Goal: Task Accomplishment & Management: Manage account settings

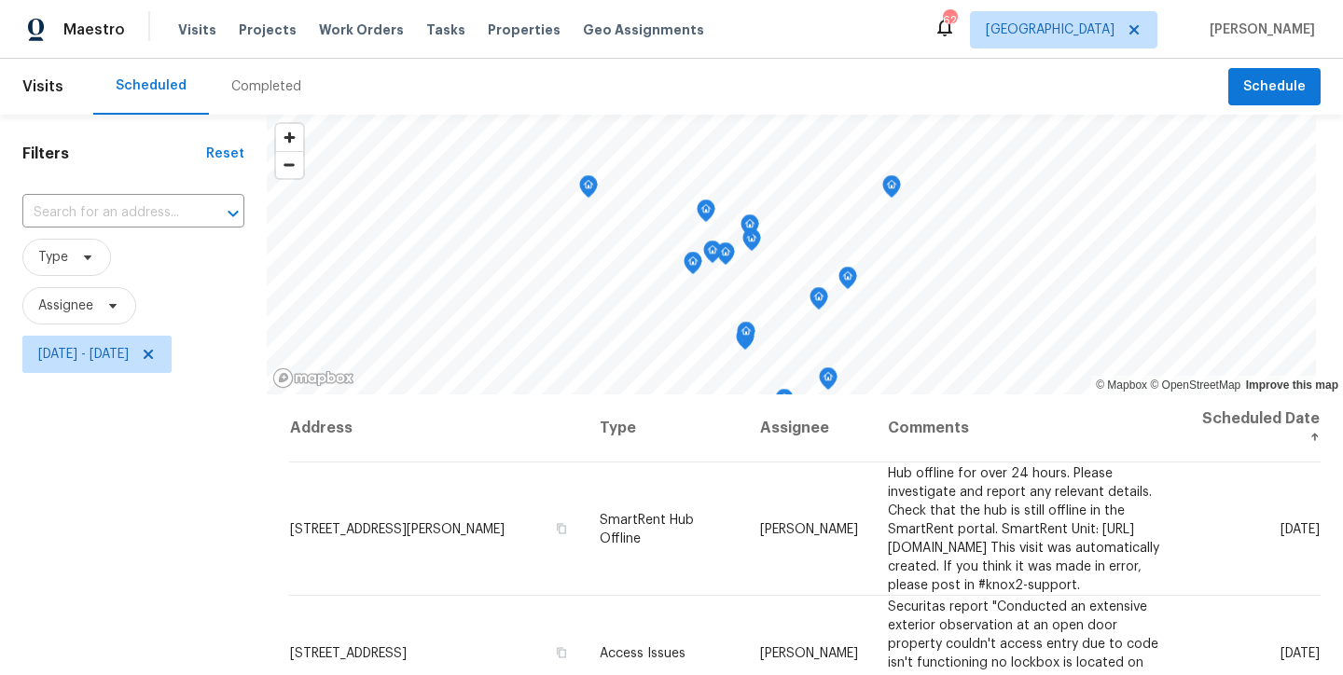
click at [188, 393] on div "Filters Reset ​ Type Assignee [DATE] - [DATE]" at bounding box center [133, 525] width 267 height 820
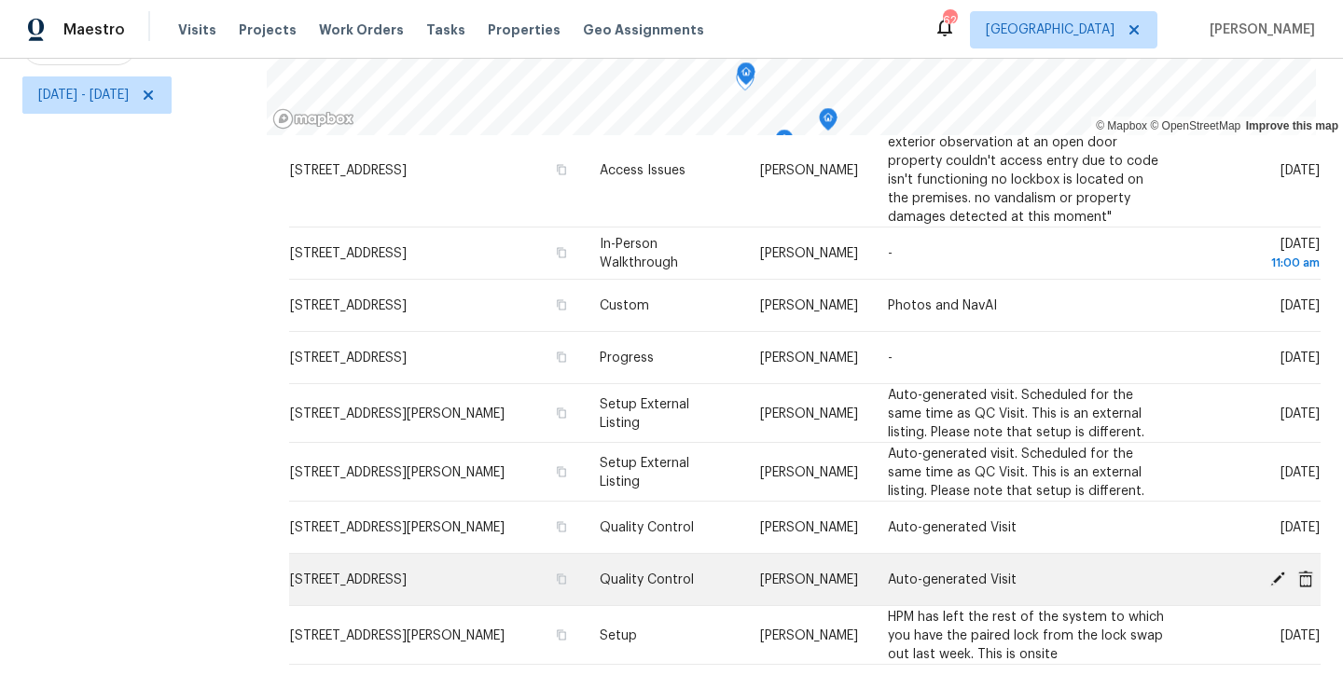
scroll to position [5, 0]
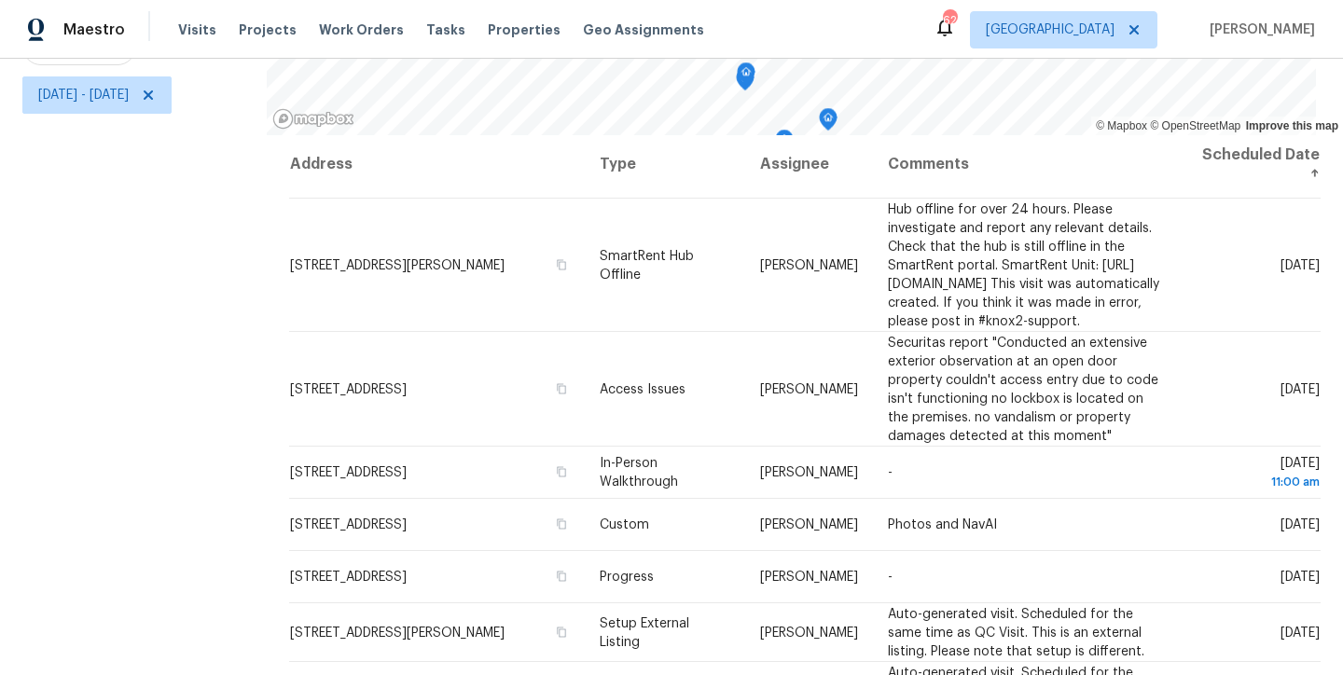
click at [174, 451] on div "Filters Reset ​ Type Assignee [DATE] - [DATE]" at bounding box center [133, 265] width 267 height 820
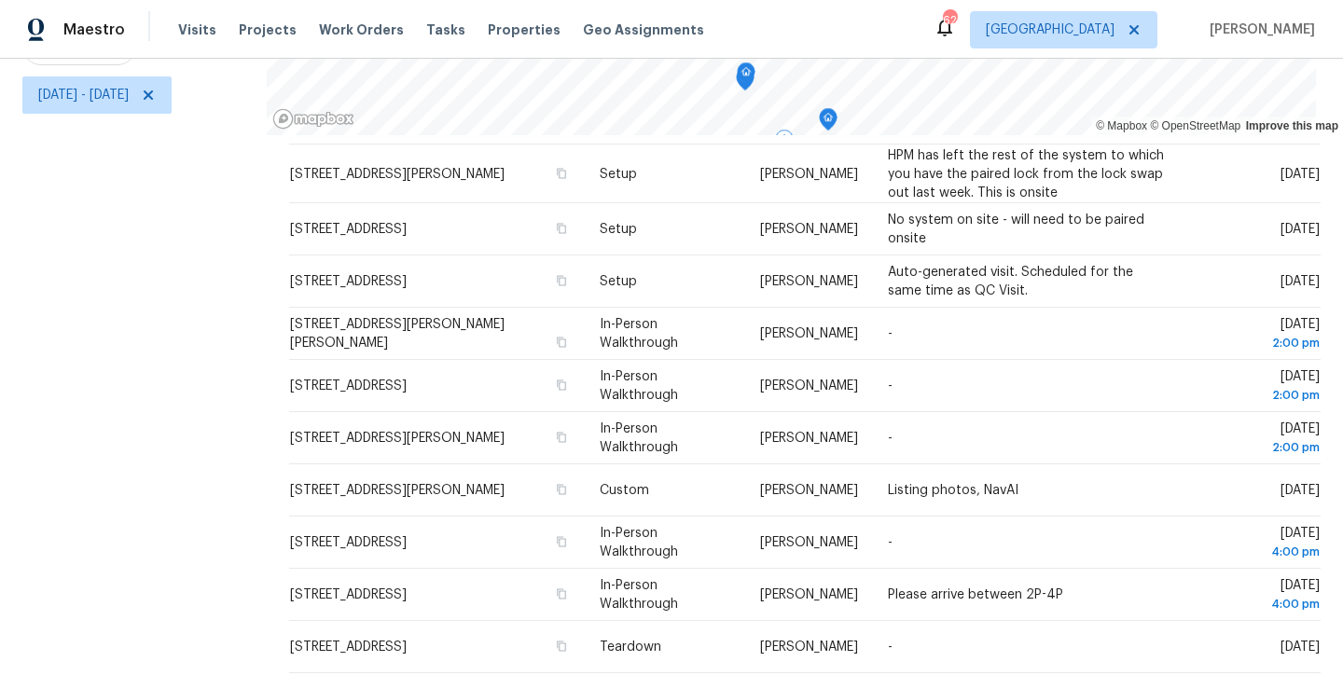
scroll to position [548, 0]
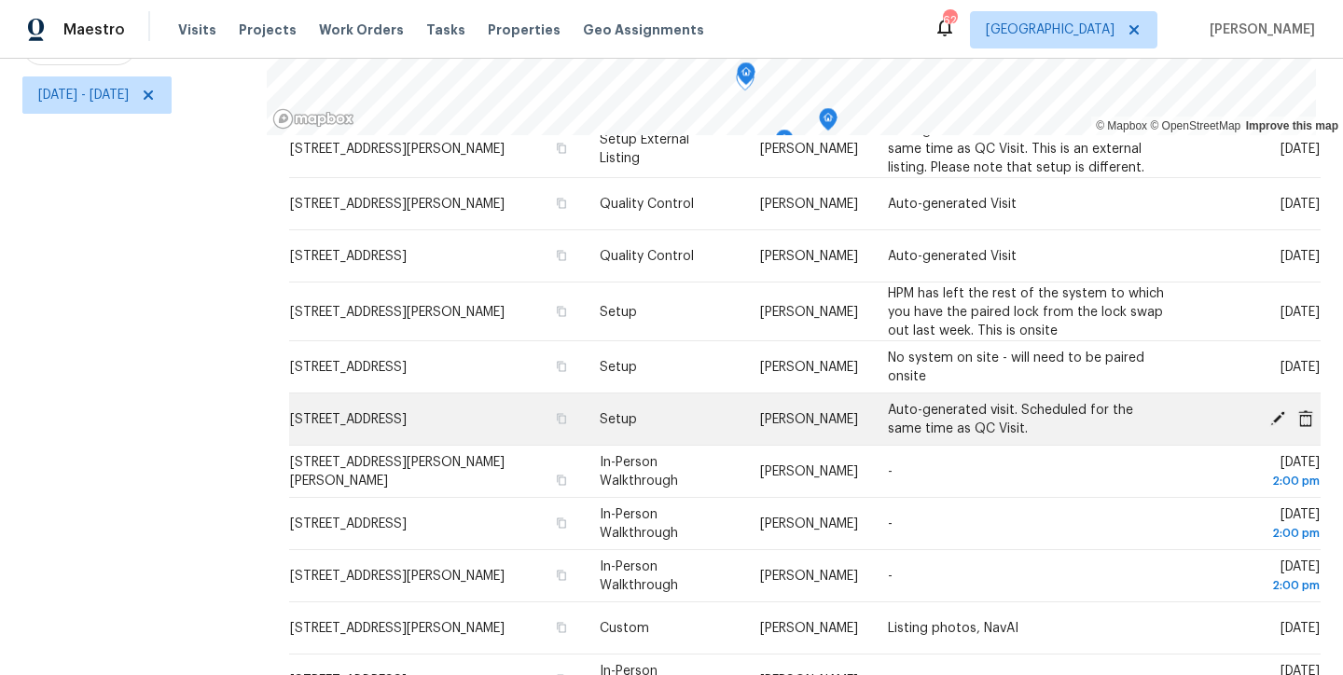
click at [1299, 422] on icon at bounding box center [1306, 418] width 15 height 17
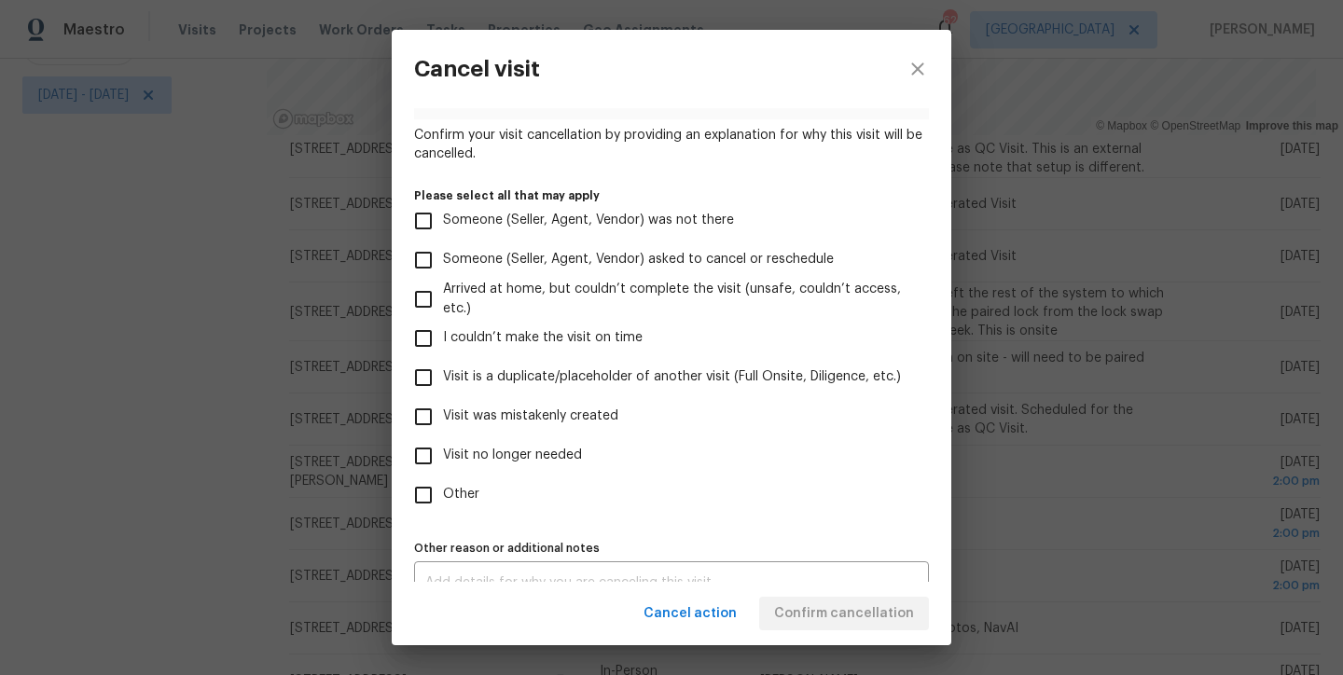
scroll to position [155, 0]
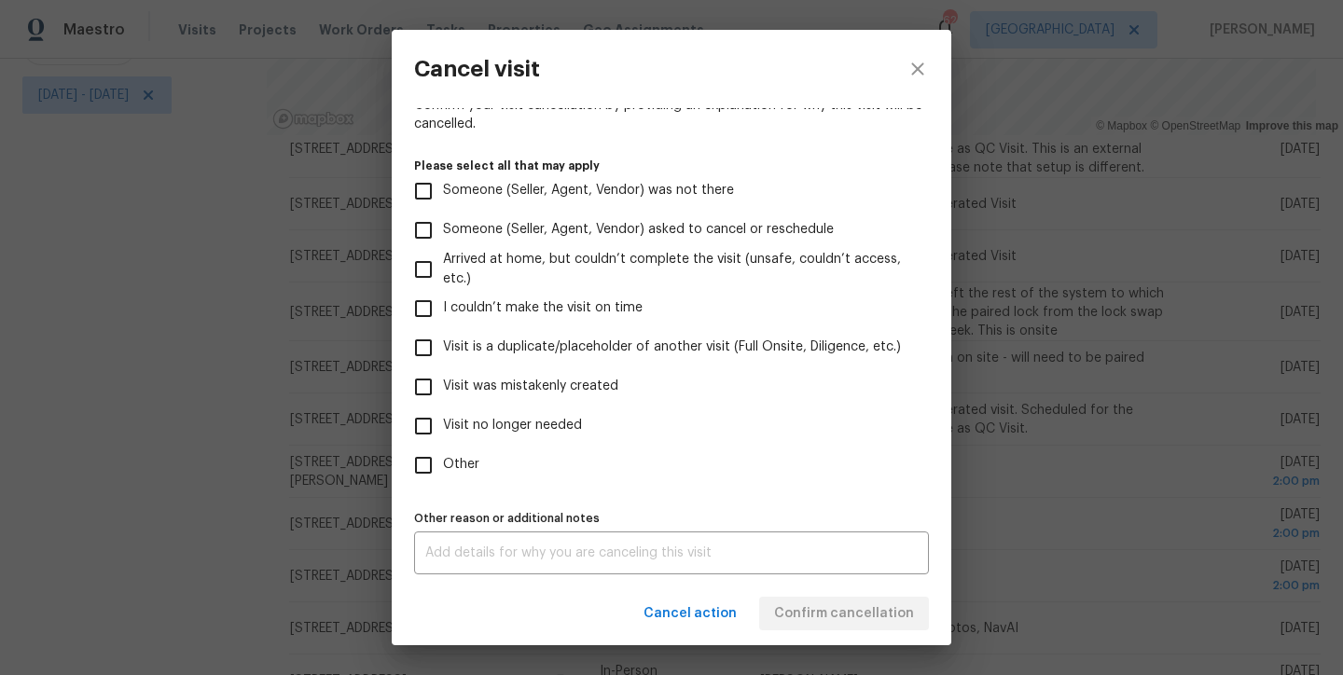
drag, startPoint x: 581, startPoint y: 387, endPoint x: 620, endPoint y: 425, distance: 54.8
click at [581, 387] on span "Visit was mistakenly created" at bounding box center [530, 387] width 175 height 20
click at [443, 387] on input "Visit was mistakenly created" at bounding box center [423, 387] width 39 height 39
checkbox input "true"
click at [894, 618] on span "Confirm cancellation" at bounding box center [844, 614] width 140 height 23
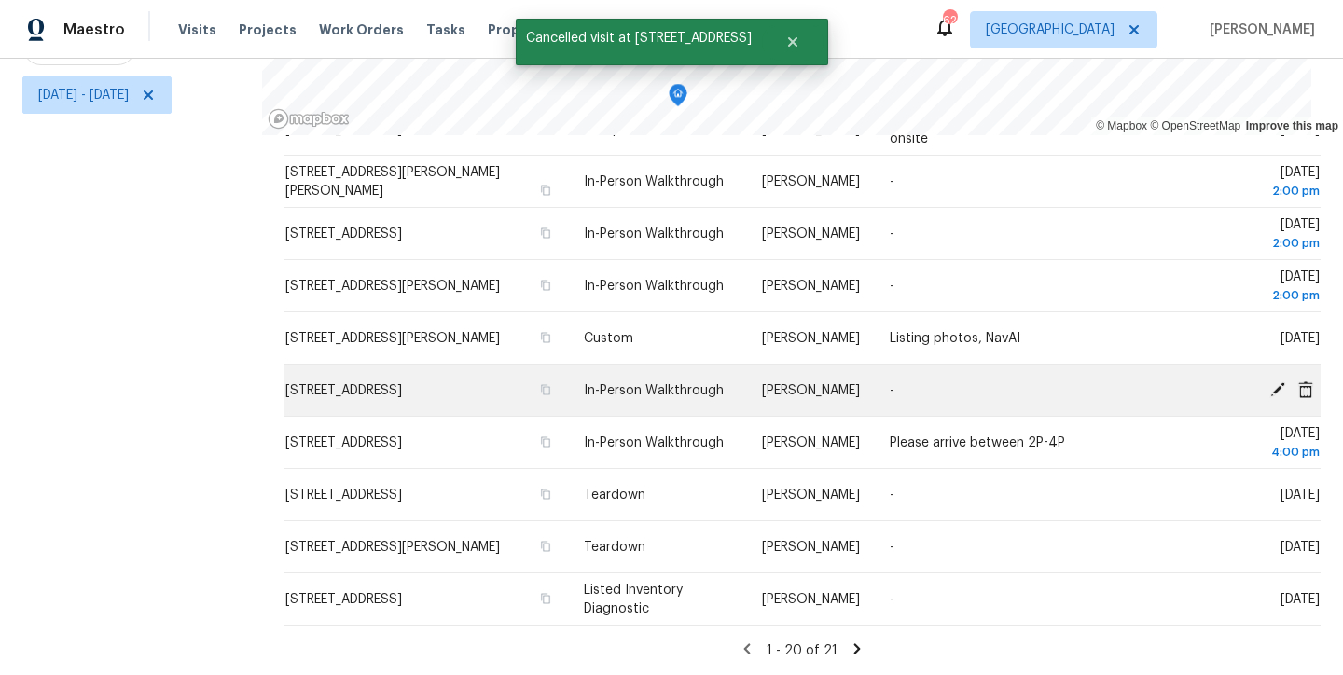
scroll to position [273, 0]
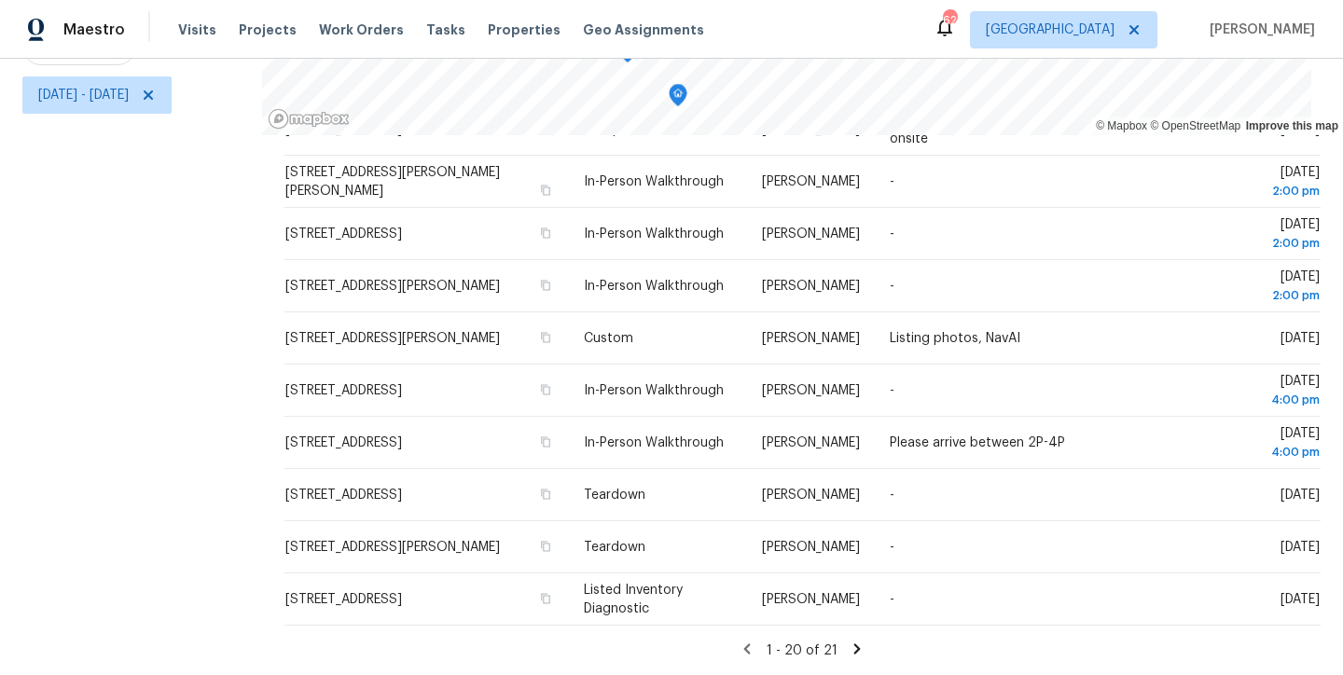
click at [184, 407] on div "Filters Reset ​ Type Assignee [DATE] - [DATE]" at bounding box center [131, 265] width 262 height 820
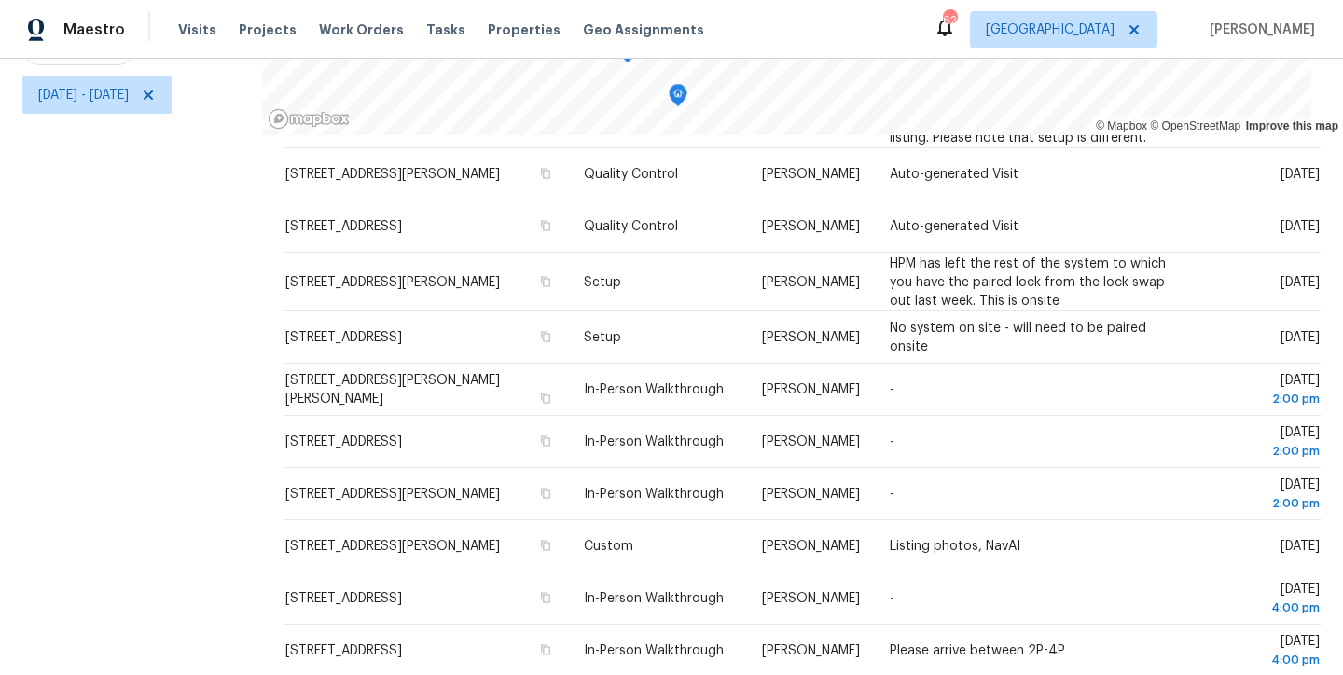
scroll to position [804, 0]
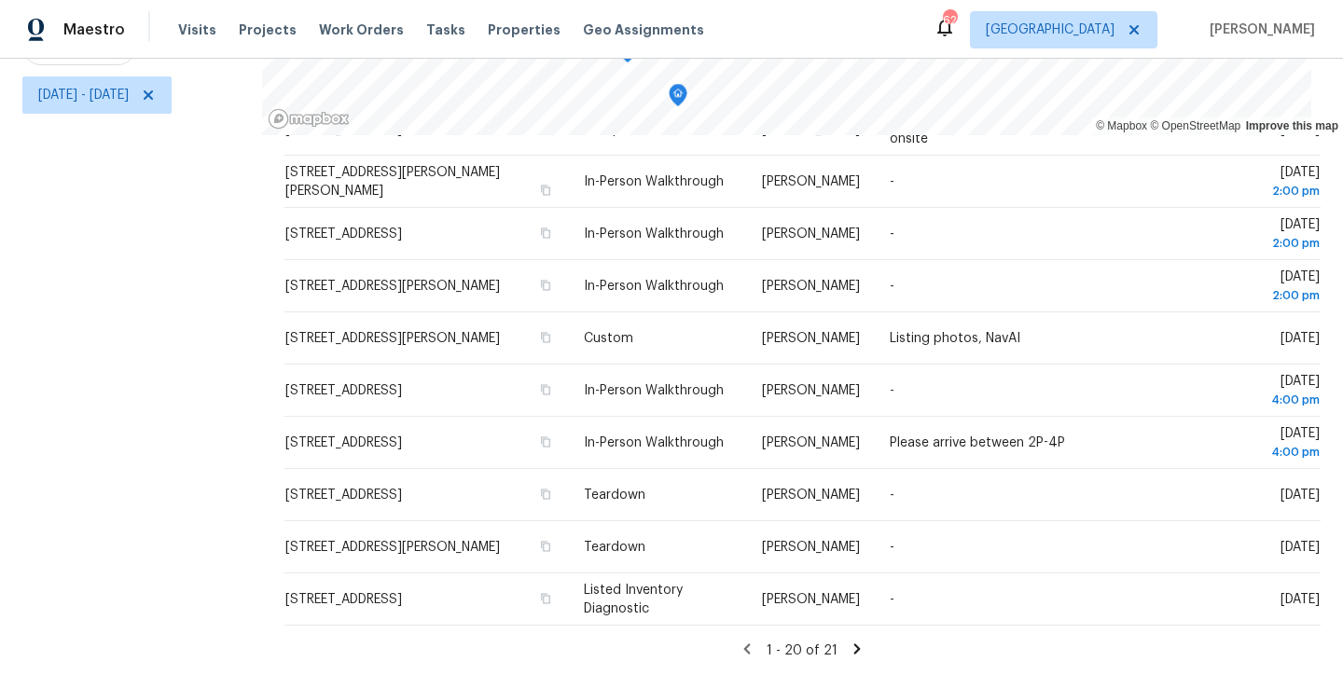
click at [625, 641] on div "1 - 20 of 21" at bounding box center [803, 651] width 1037 height 20
click at [855, 644] on icon at bounding box center [858, 649] width 7 height 10
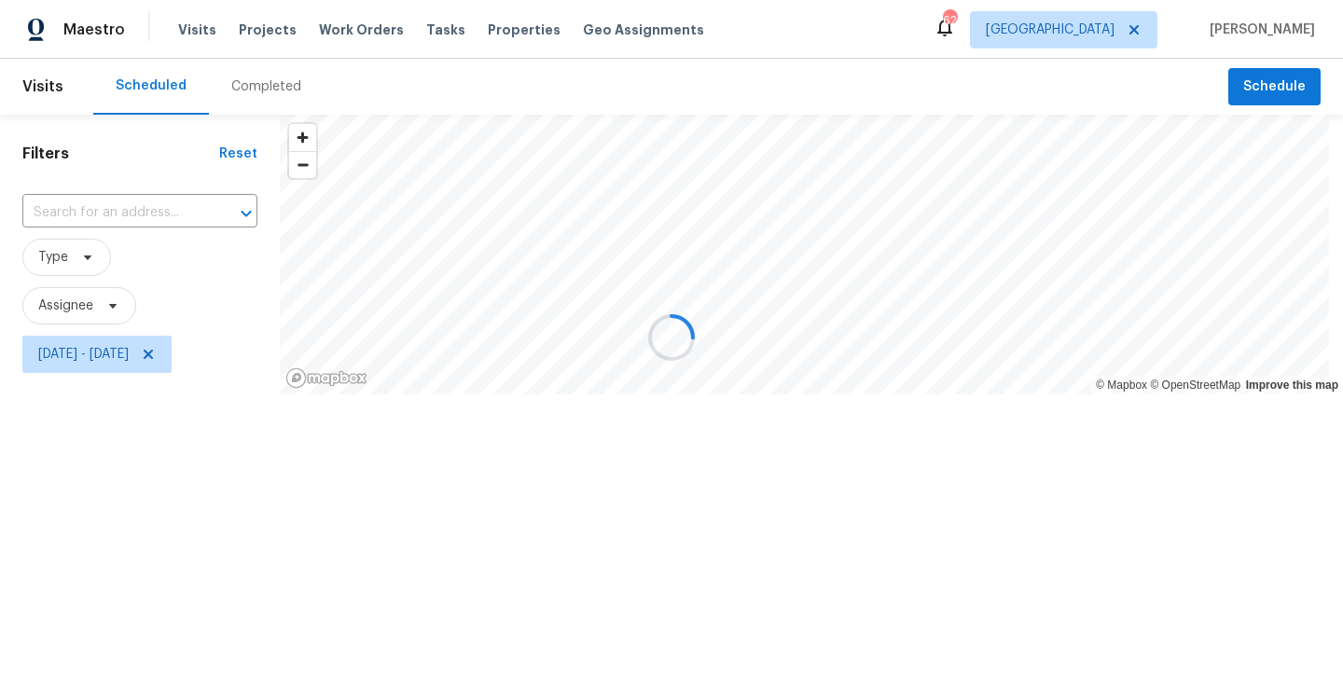
scroll to position [0, 0]
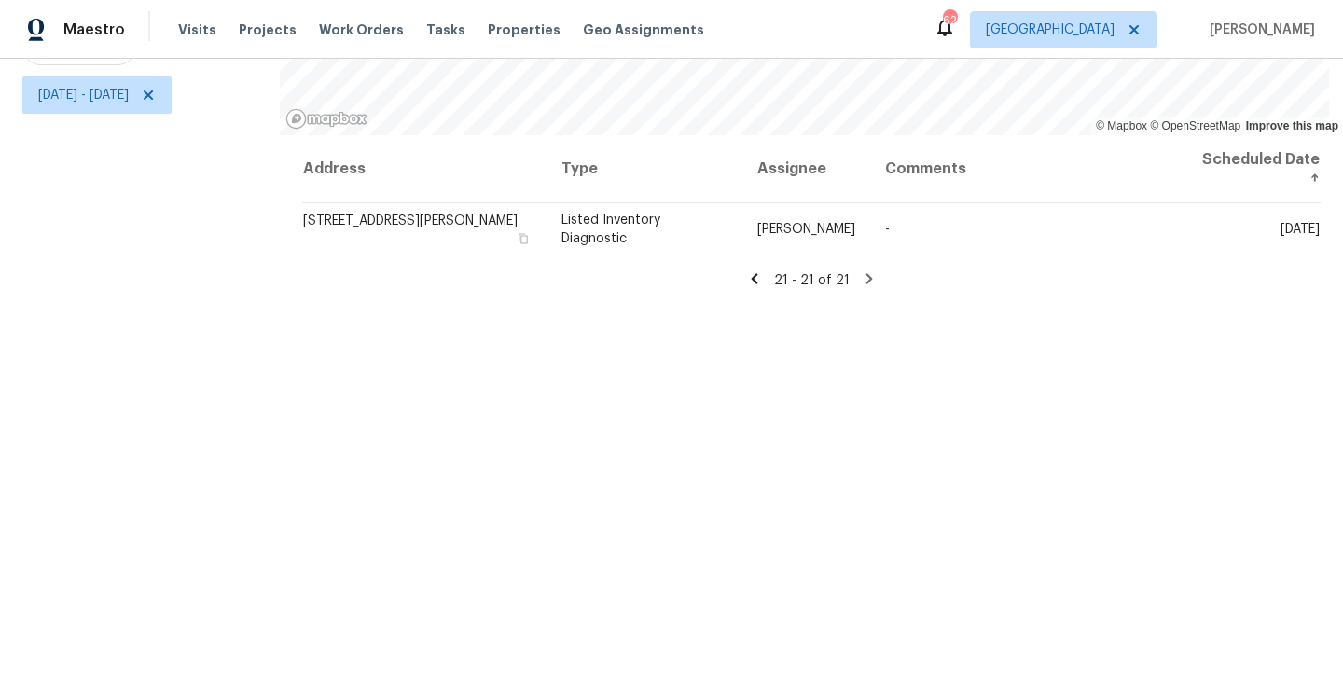
click at [112, 517] on div "Filters Reset ​ Type Assignee [DATE] - [DATE]" at bounding box center [140, 265] width 280 height 820
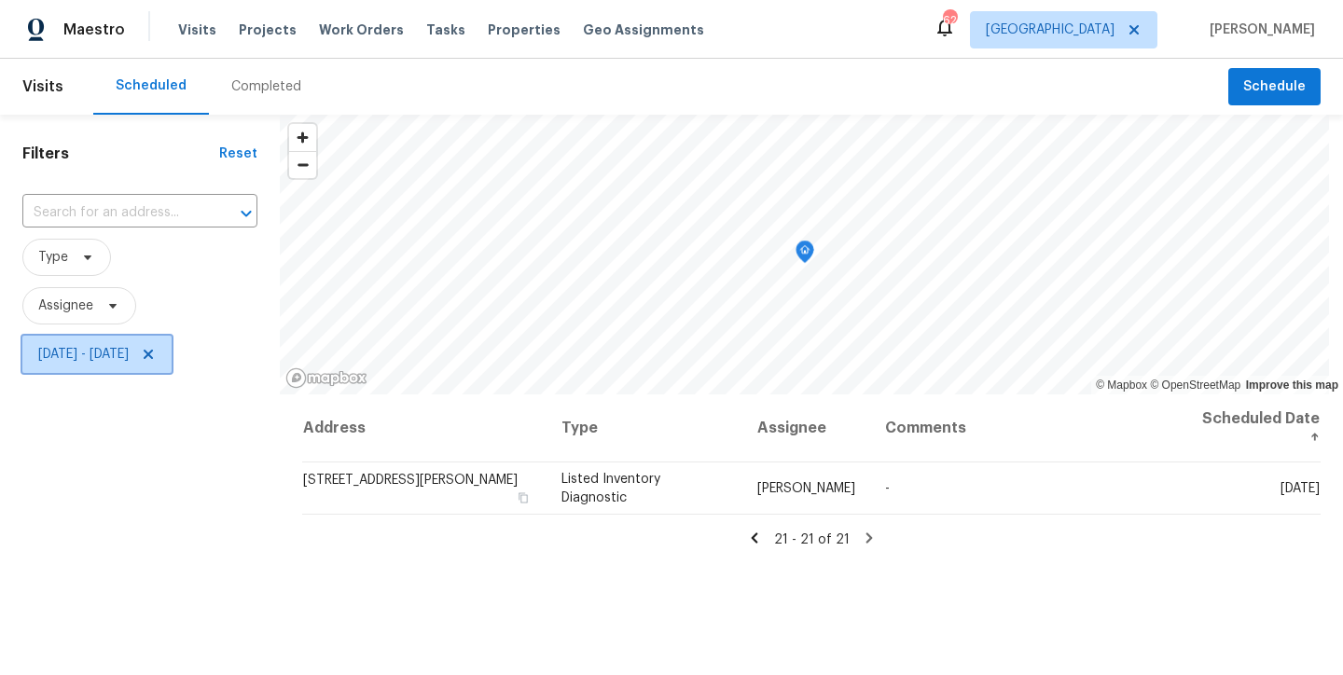
click at [156, 355] on icon at bounding box center [148, 354] width 15 height 15
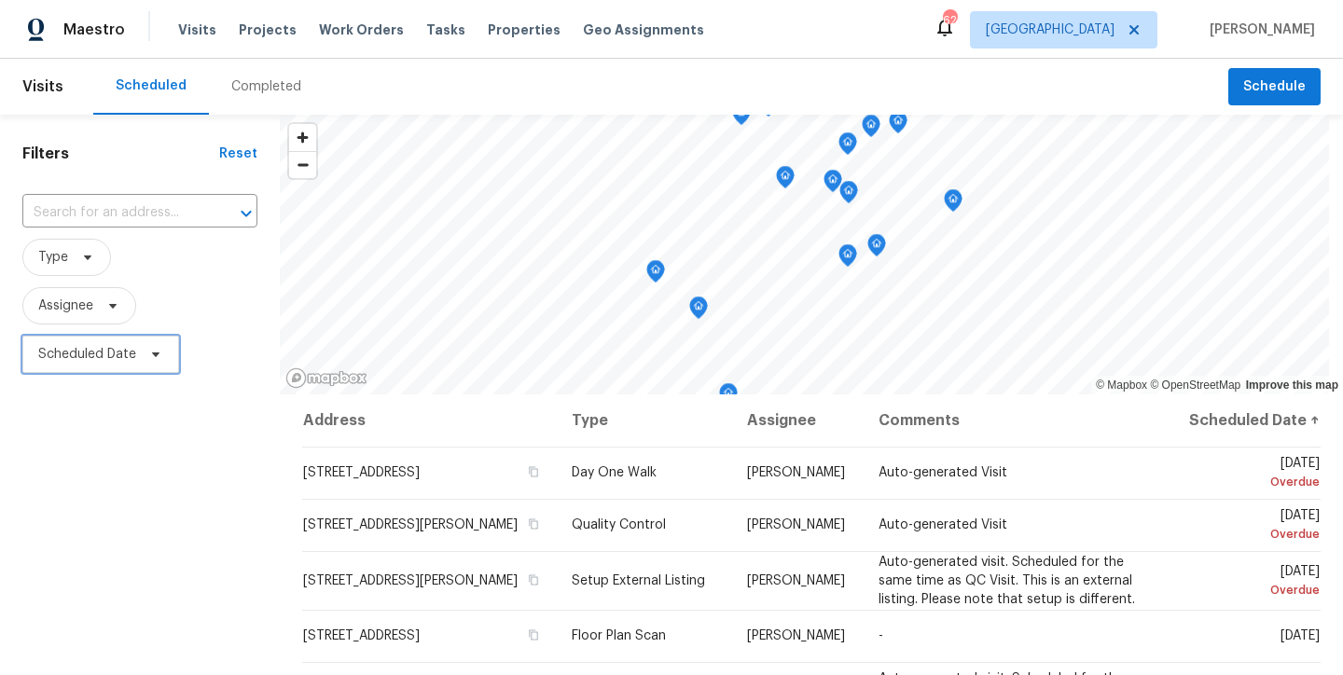
click at [56, 364] on span "Scheduled Date" at bounding box center [87, 354] width 98 height 19
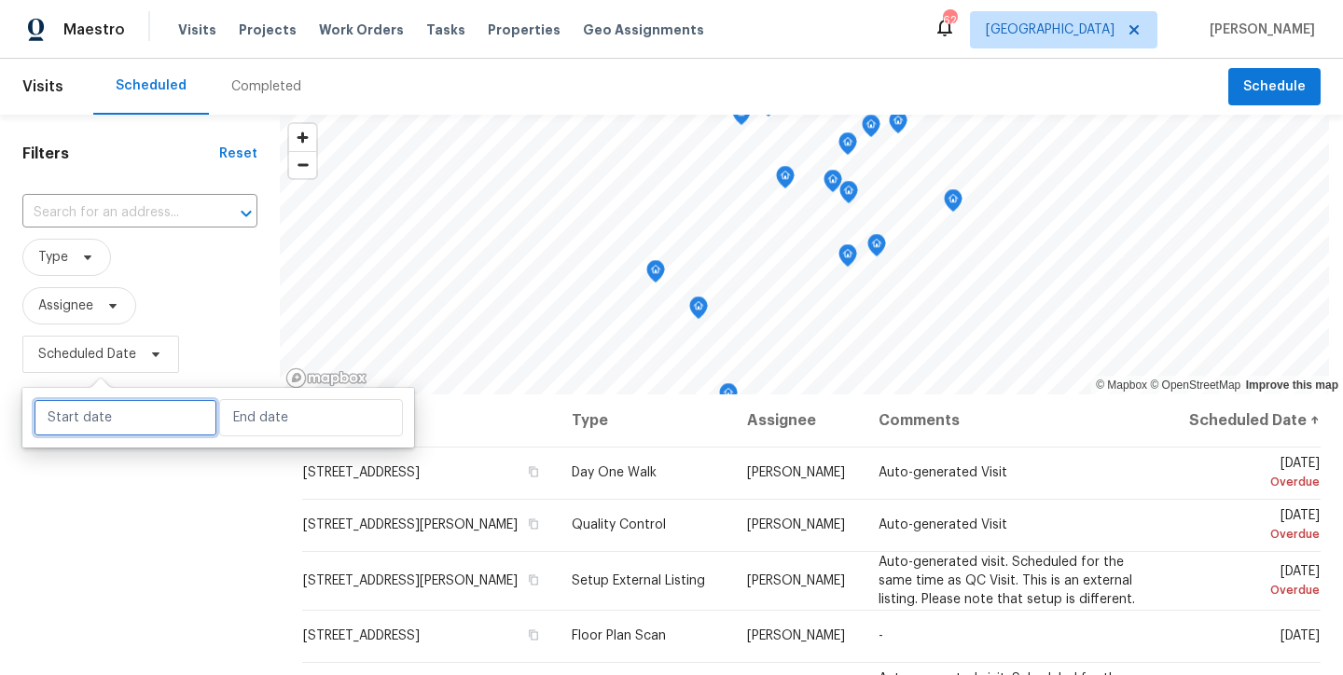
click at [79, 410] on input "text" at bounding box center [126, 417] width 184 height 37
select select "8"
select select "2025"
select select "9"
select select "2025"
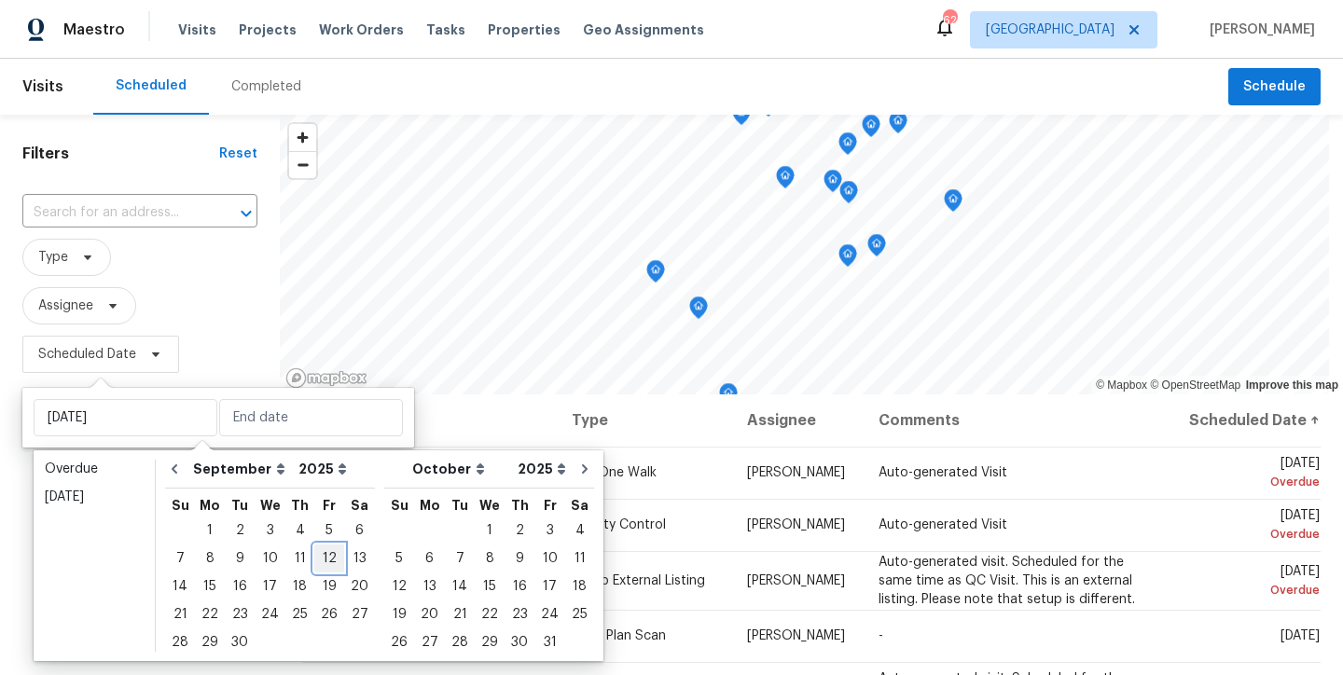
click at [317, 562] on div "12" at bounding box center [329, 559] width 30 height 26
type input "[DATE]"
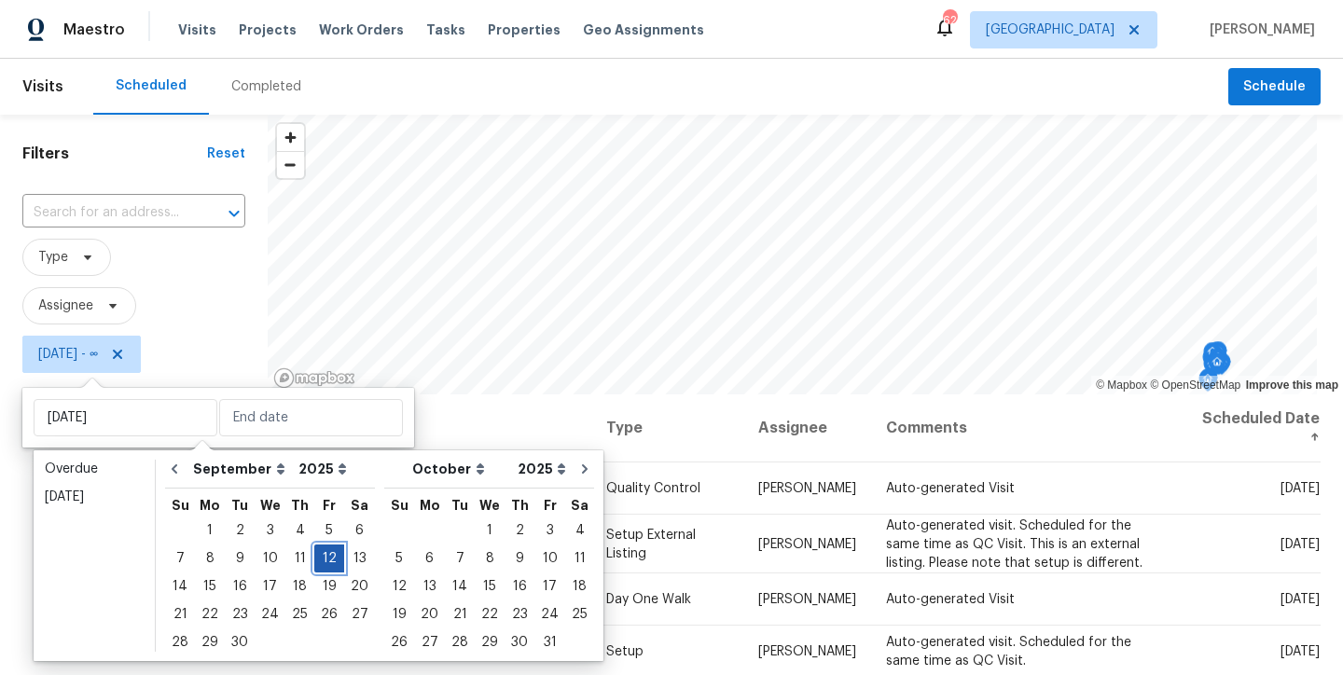
click at [320, 560] on div "12" at bounding box center [329, 559] width 30 height 26
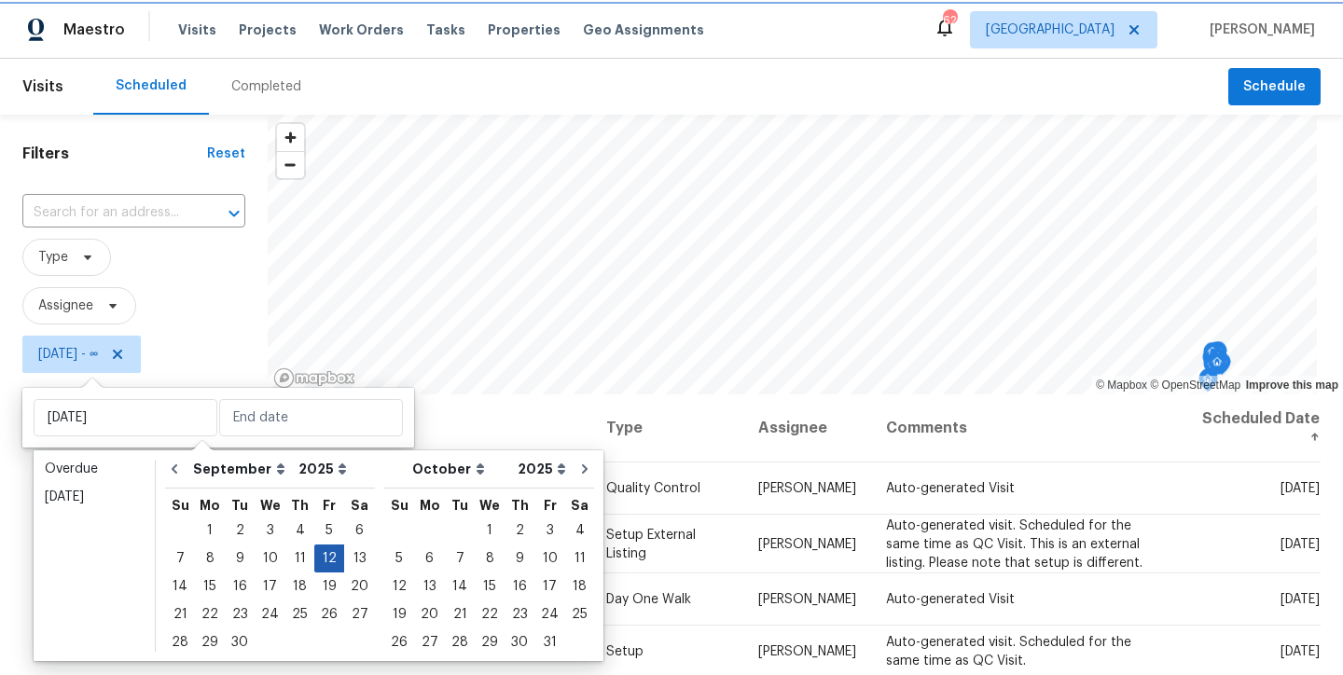
type input "[DATE]"
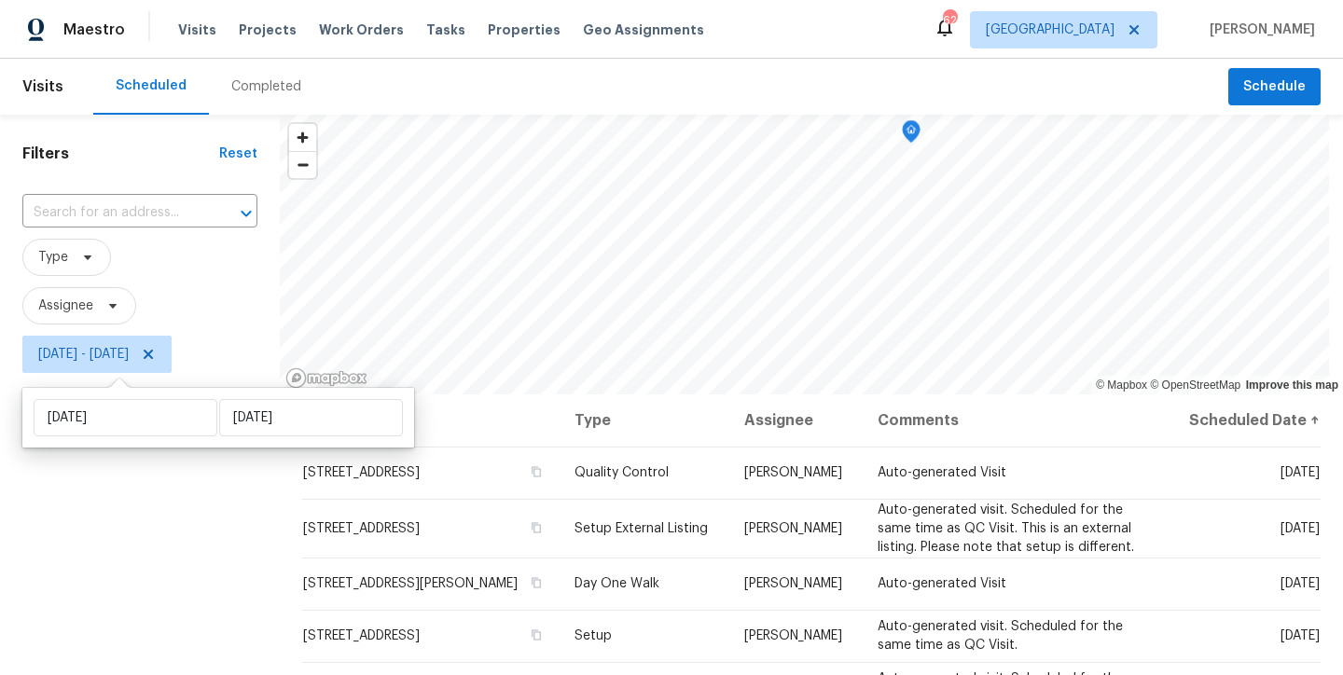
click at [160, 571] on div "Filters Reset ​ Type Assignee [DATE] - [DATE]" at bounding box center [140, 525] width 280 height 820
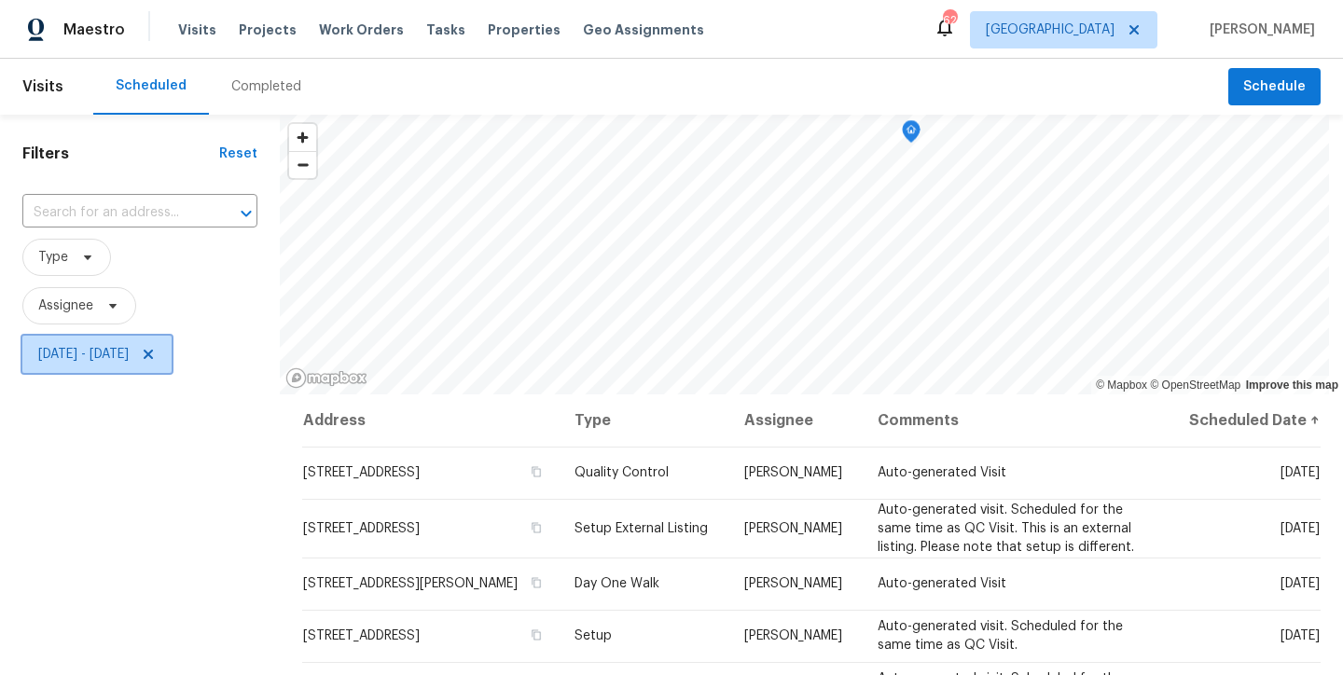
click at [172, 346] on span "[DATE] - [DATE]" at bounding box center [96, 354] width 149 height 37
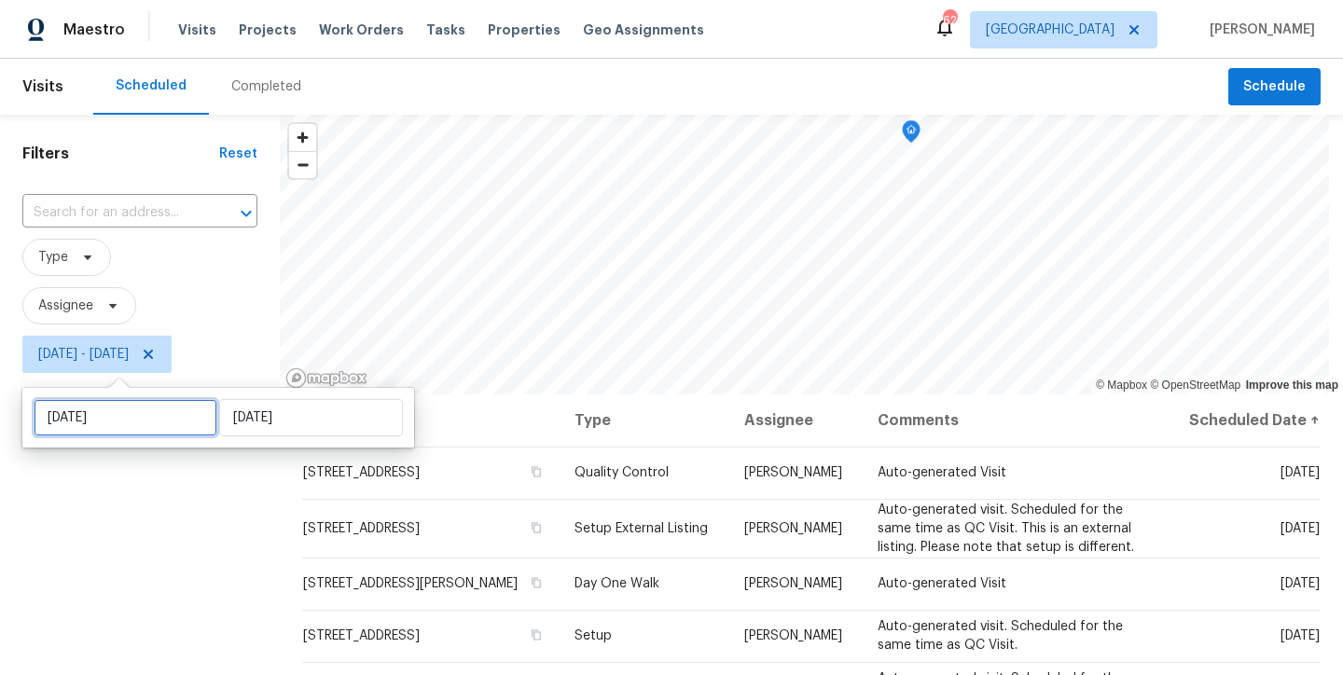
click at [77, 424] on input "[DATE]" at bounding box center [126, 417] width 184 height 37
select select "8"
select select "2025"
select select "9"
select select "2025"
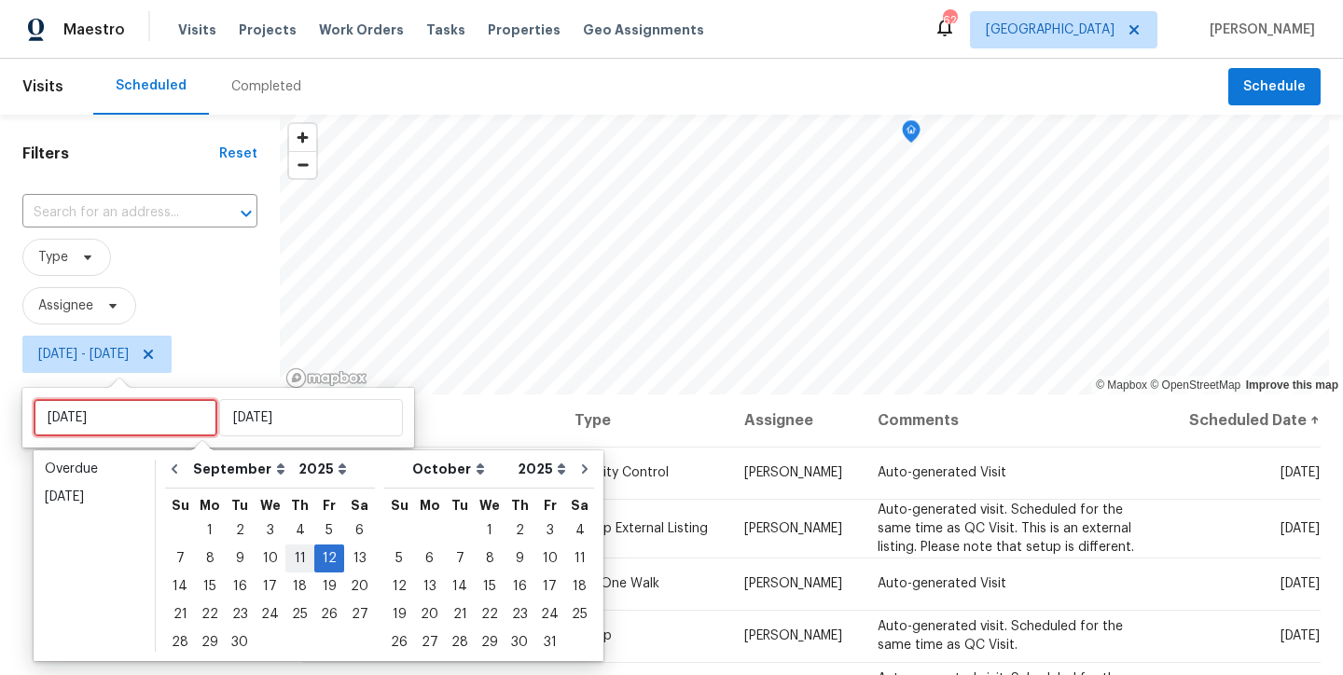
type input "[DATE]"
click at [346, 554] on div "13" at bounding box center [359, 559] width 31 height 26
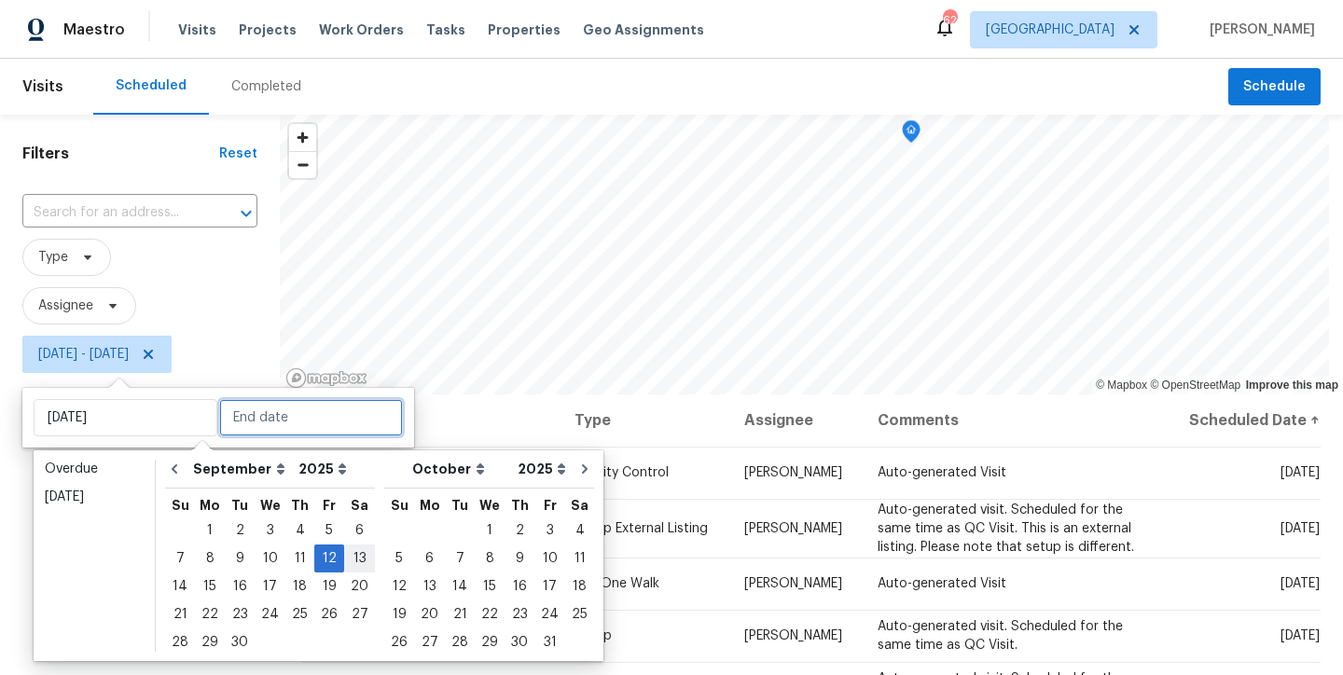
type input "[DATE]"
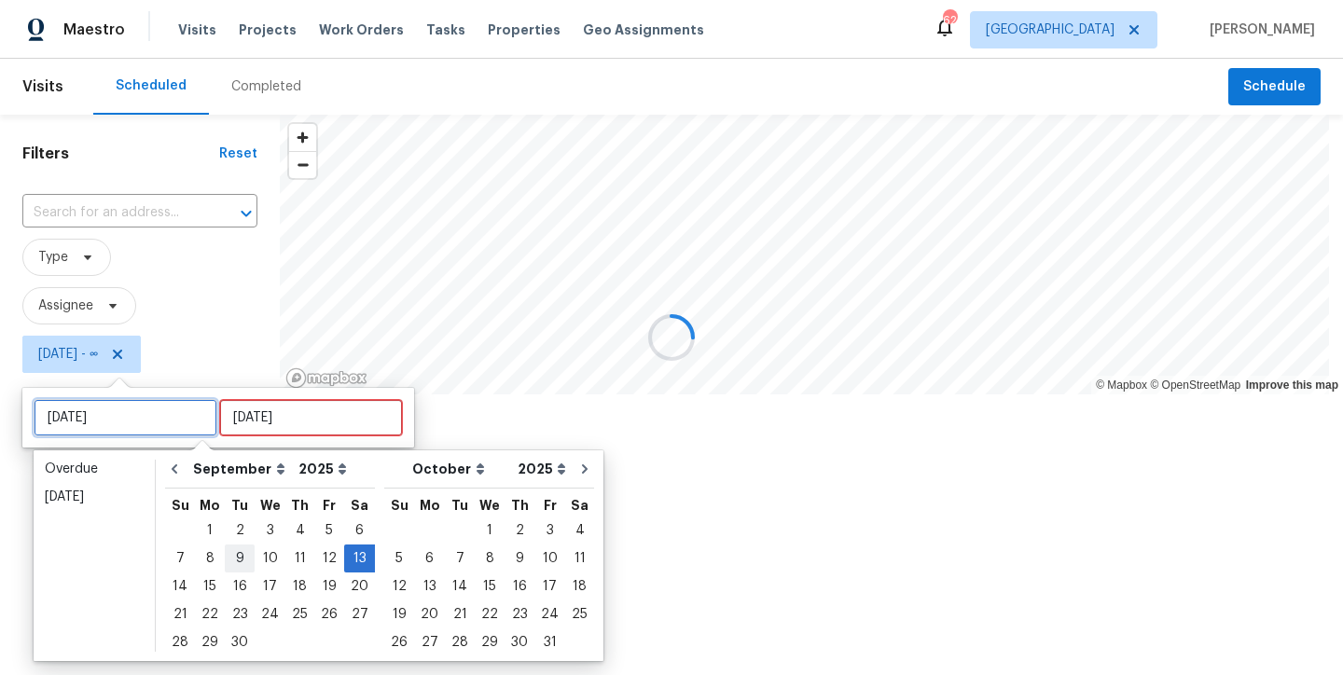
type input "[DATE]"
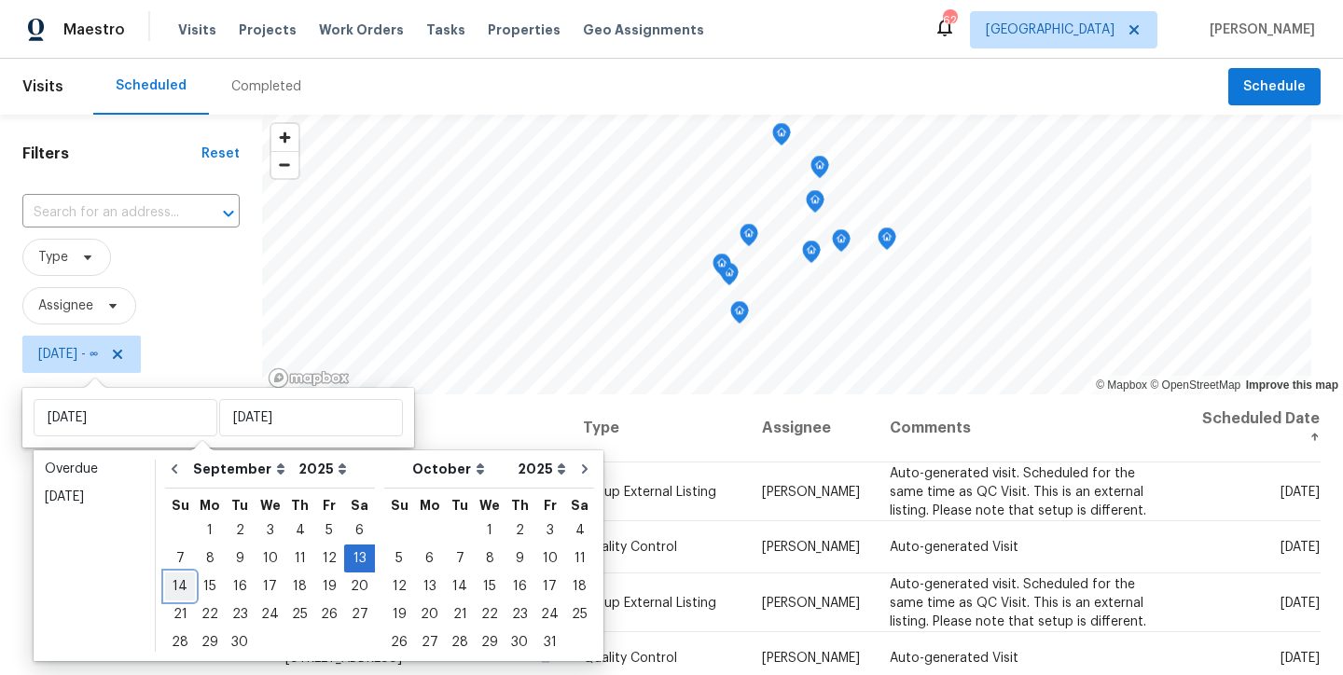
click at [187, 581] on div "14" at bounding box center [180, 587] width 30 height 26
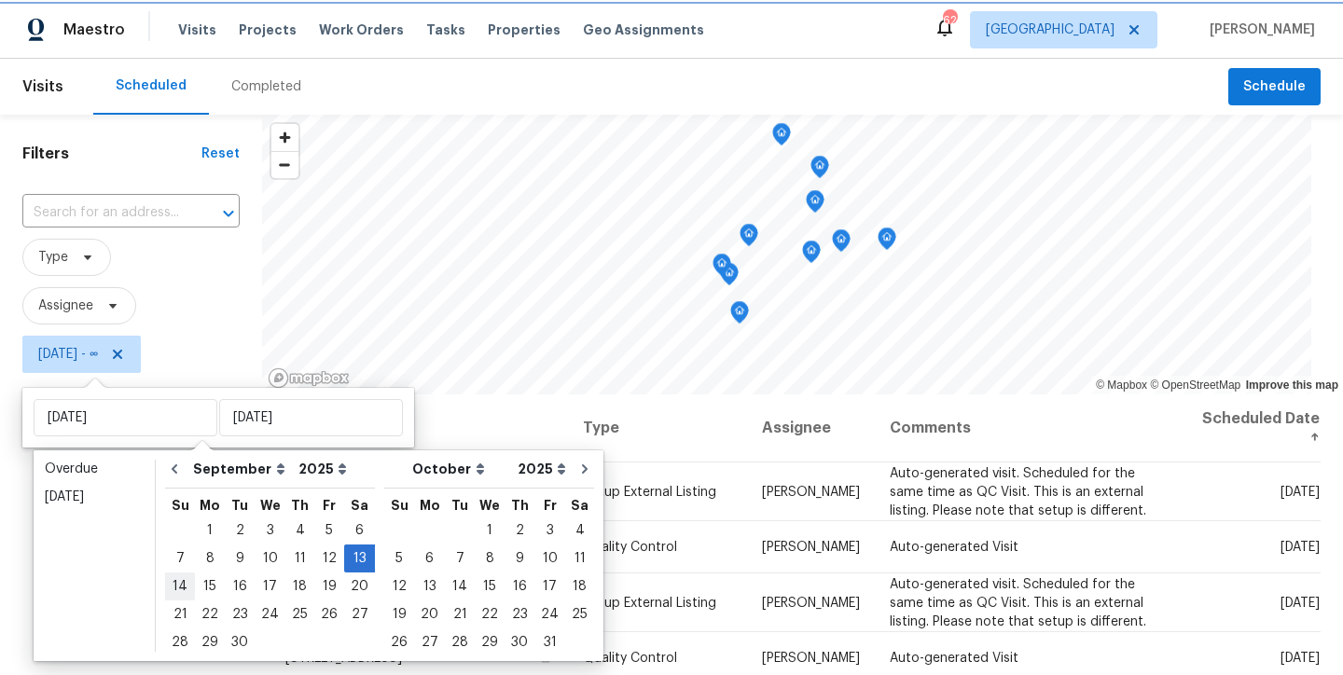
type input "[DATE]"
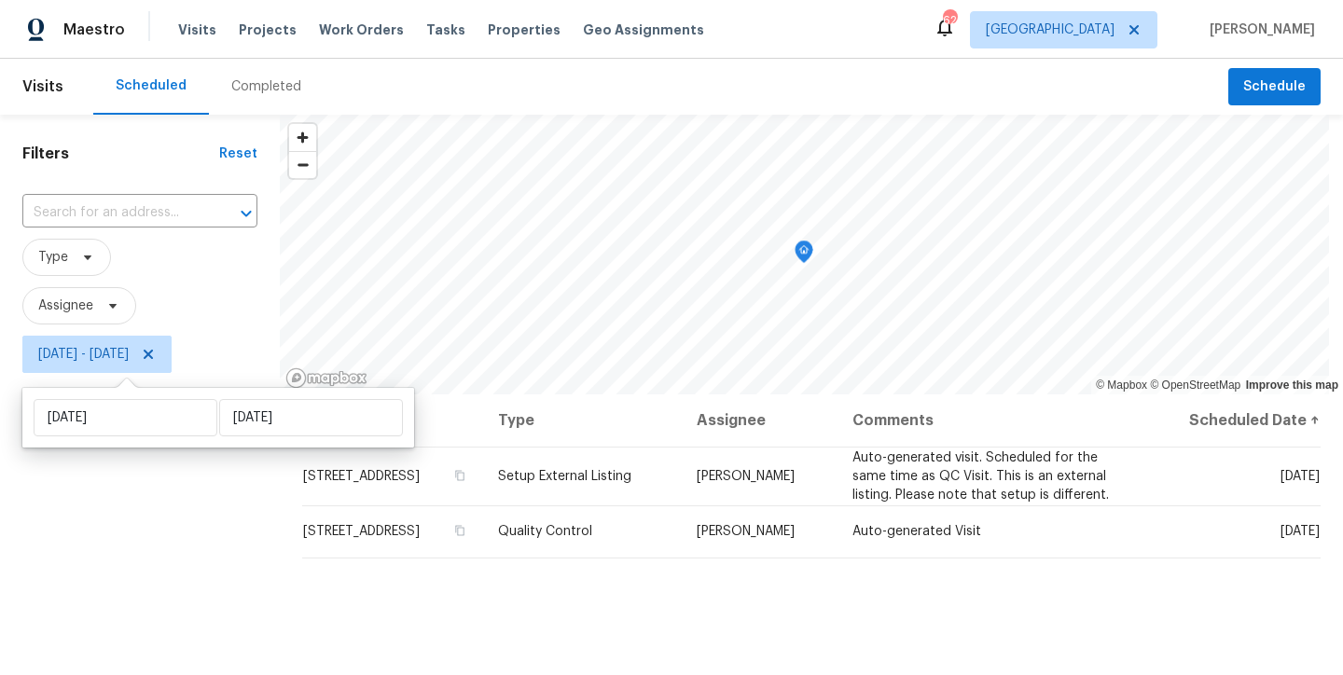
click at [91, 576] on div "Filters Reset ​ Type Assignee [DATE] - [DATE]" at bounding box center [140, 525] width 280 height 820
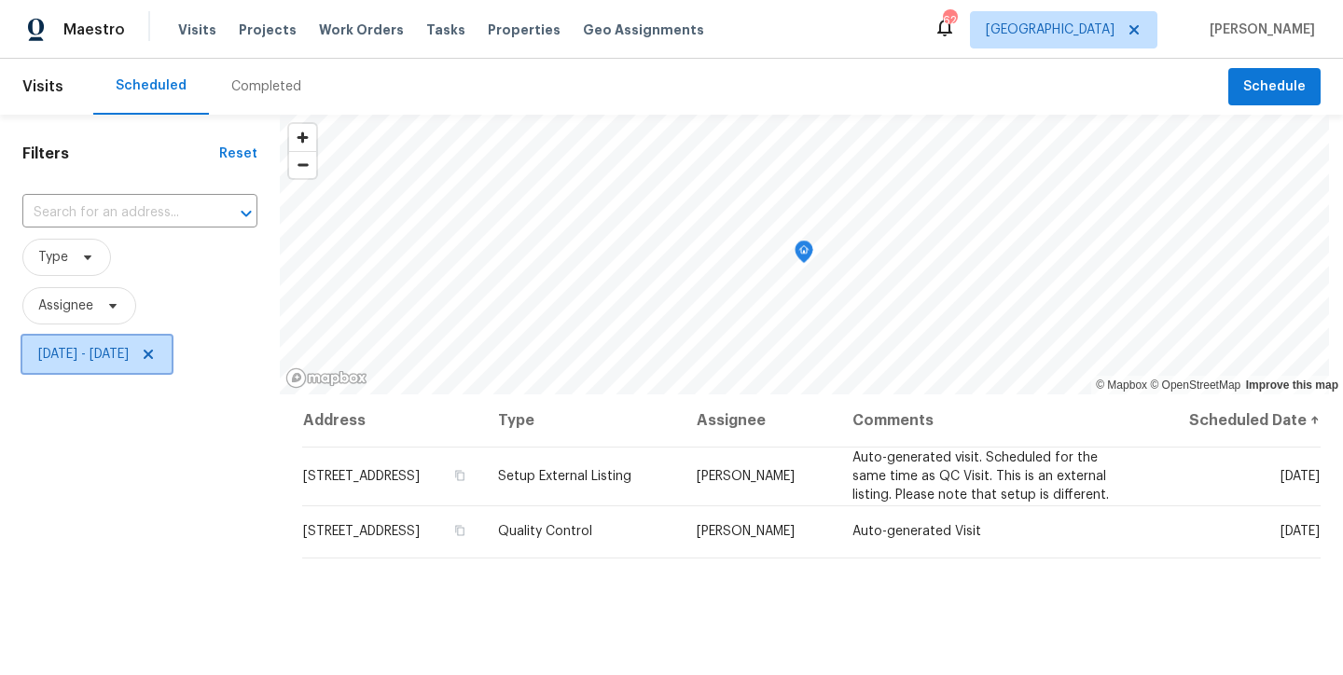
click at [153, 355] on icon at bounding box center [148, 354] width 9 height 9
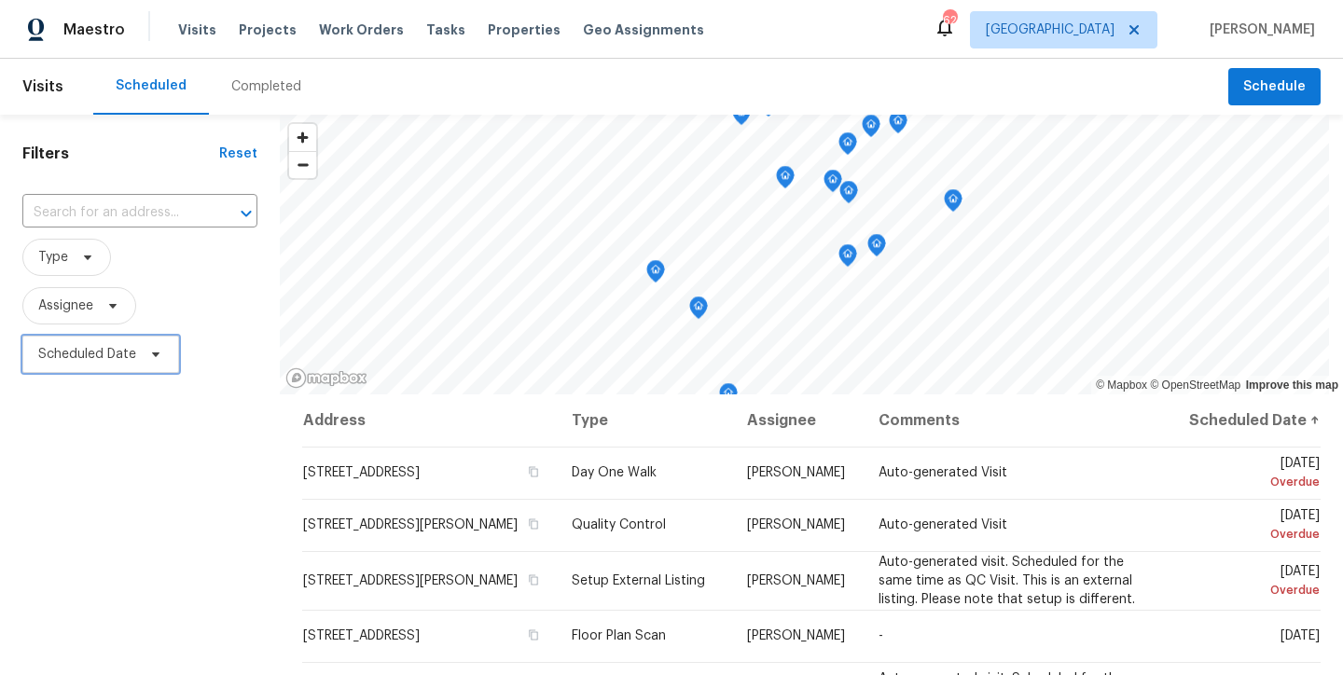
click at [96, 364] on span "Scheduled Date" at bounding box center [100, 354] width 157 height 37
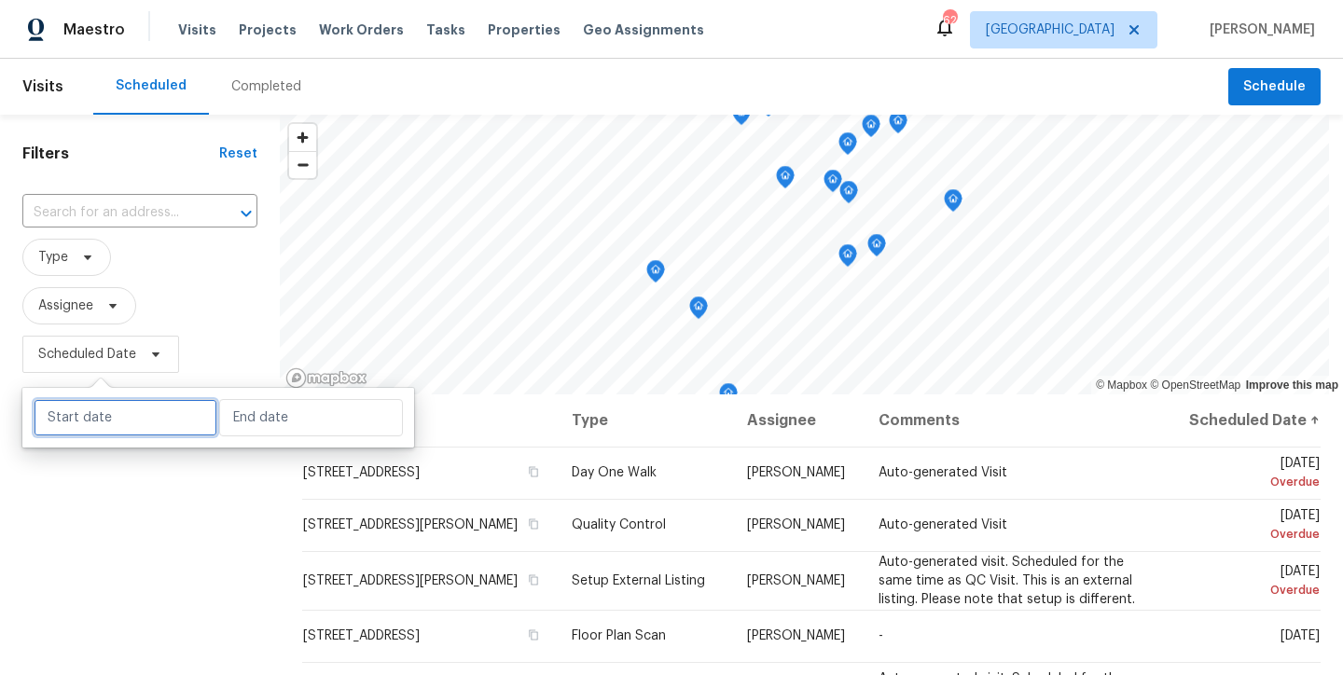
select select "8"
select select "2025"
select select "9"
select select "2025"
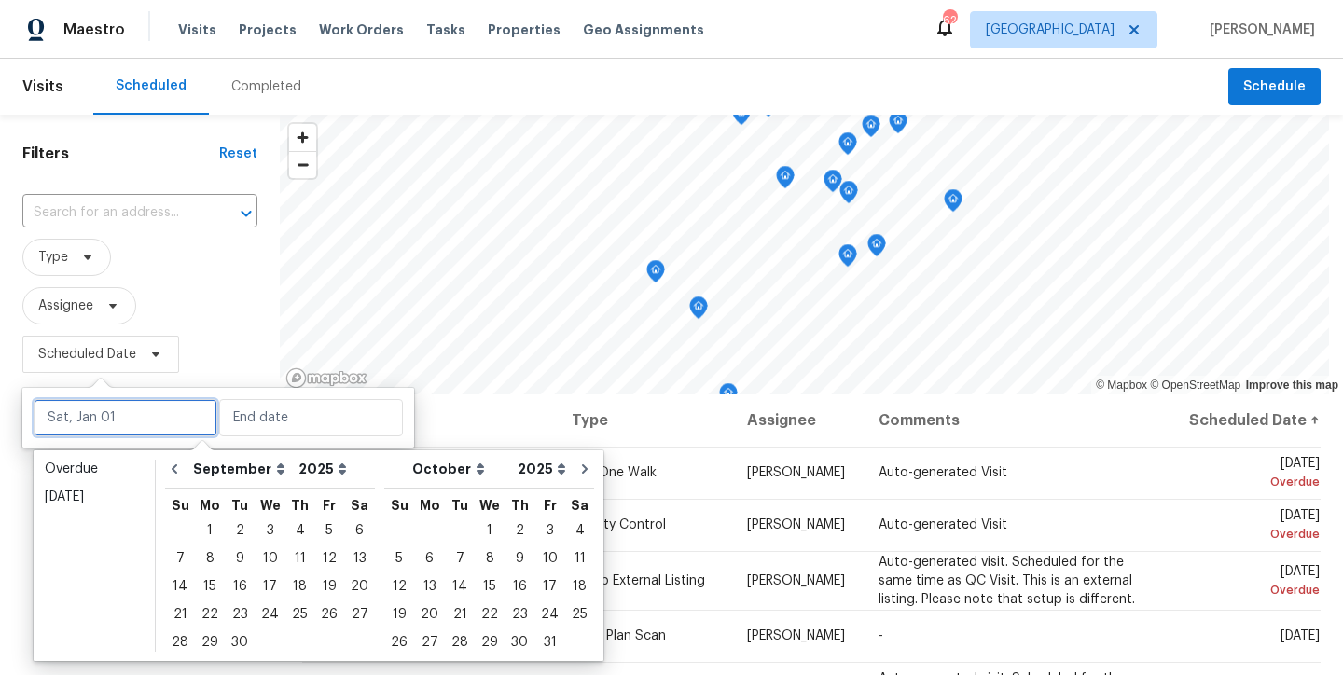
click at [114, 418] on input "text" at bounding box center [126, 417] width 184 height 37
click at [207, 590] on div "15" at bounding box center [210, 587] width 30 height 26
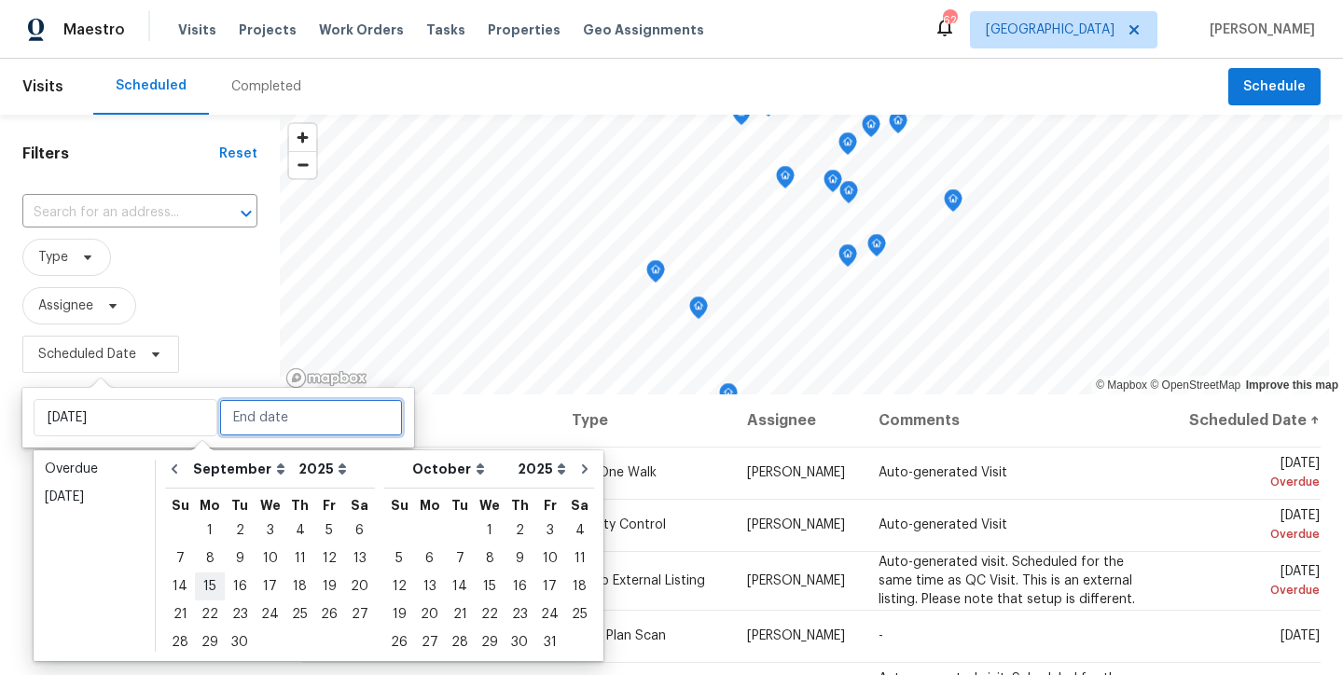
type input "[DATE]"
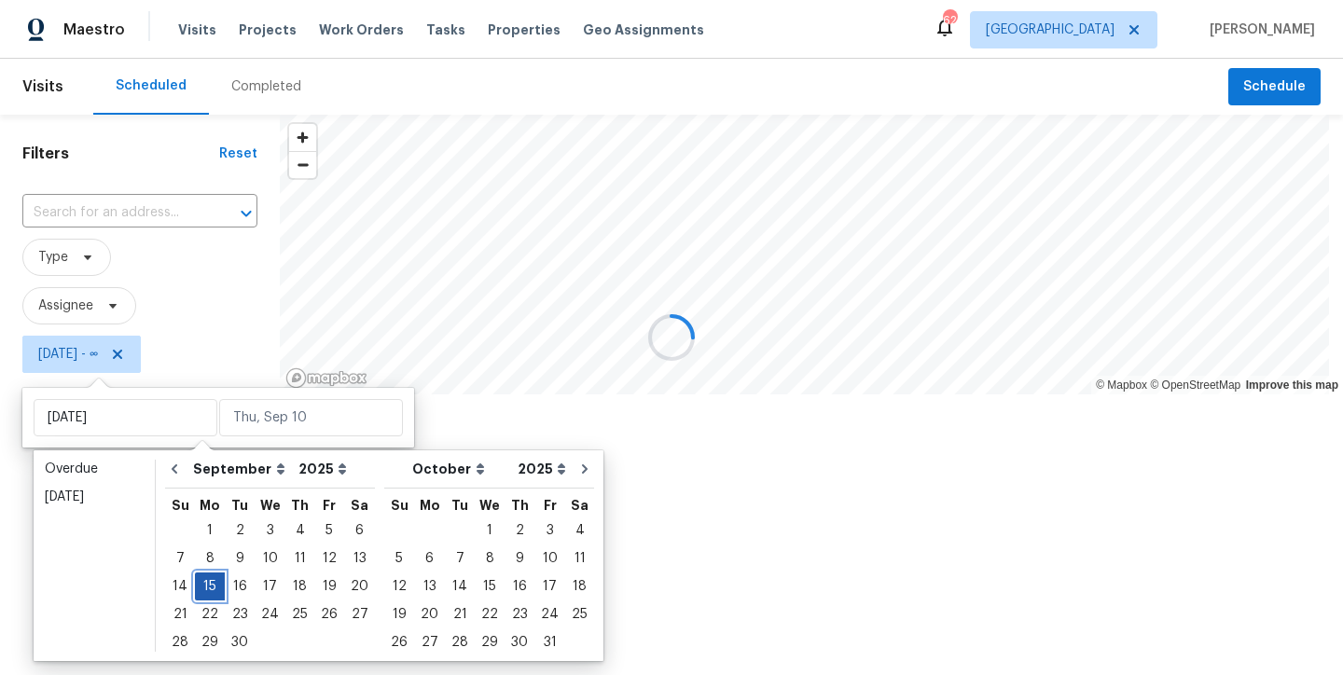
click at [207, 590] on div "15" at bounding box center [210, 587] width 30 height 26
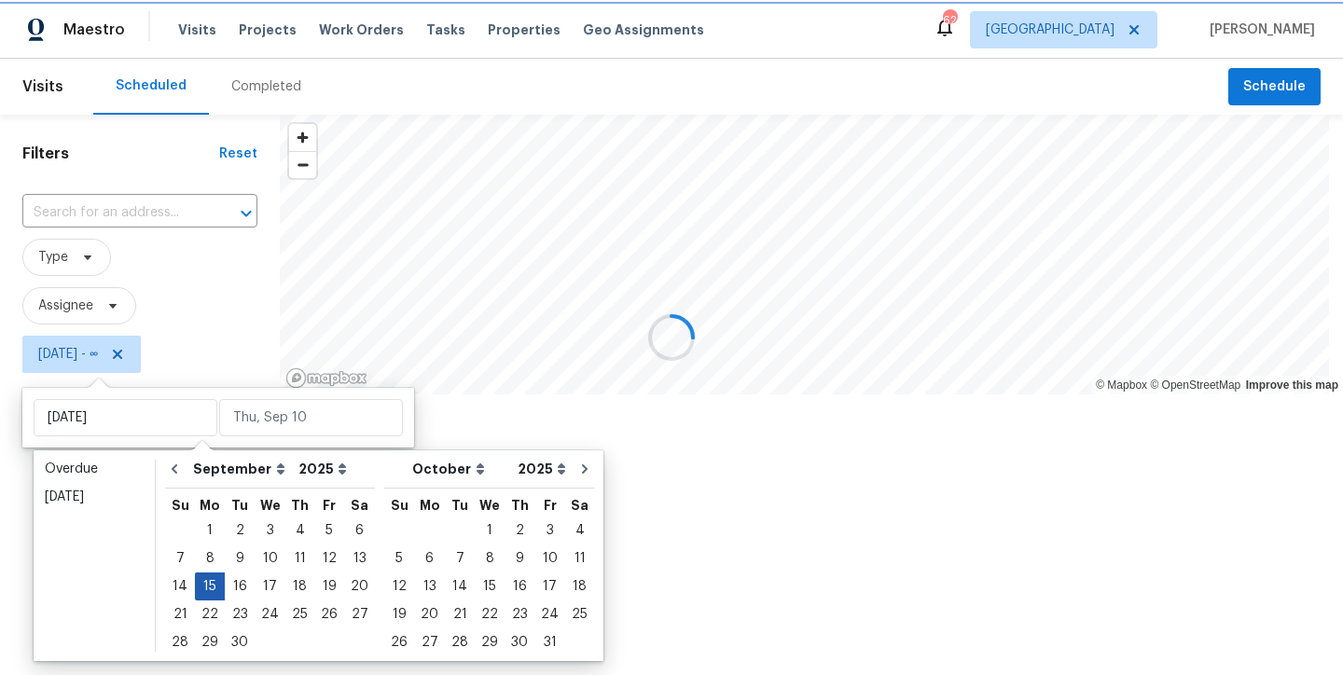
type input "[DATE]"
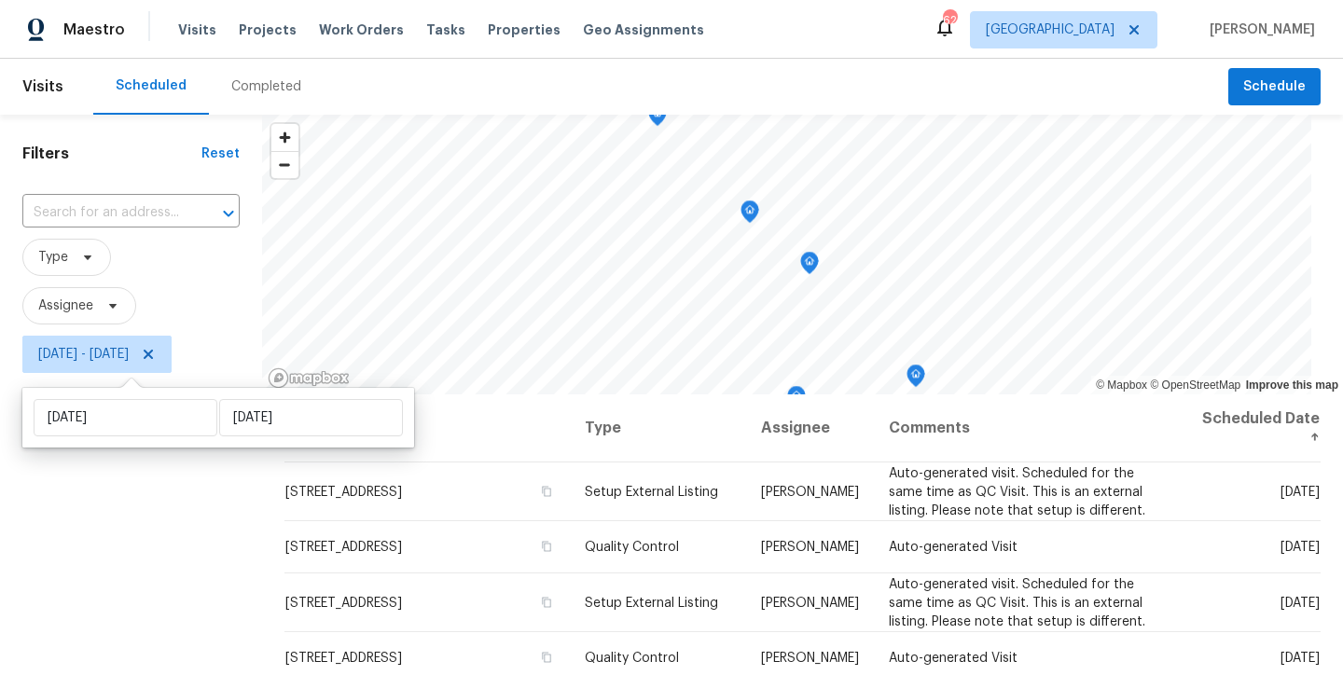
click at [104, 572] on div "Filters Reset ​ Type Assignee [DATE] - [DATE]" at bounding box center [131, 525] width 262 height 820
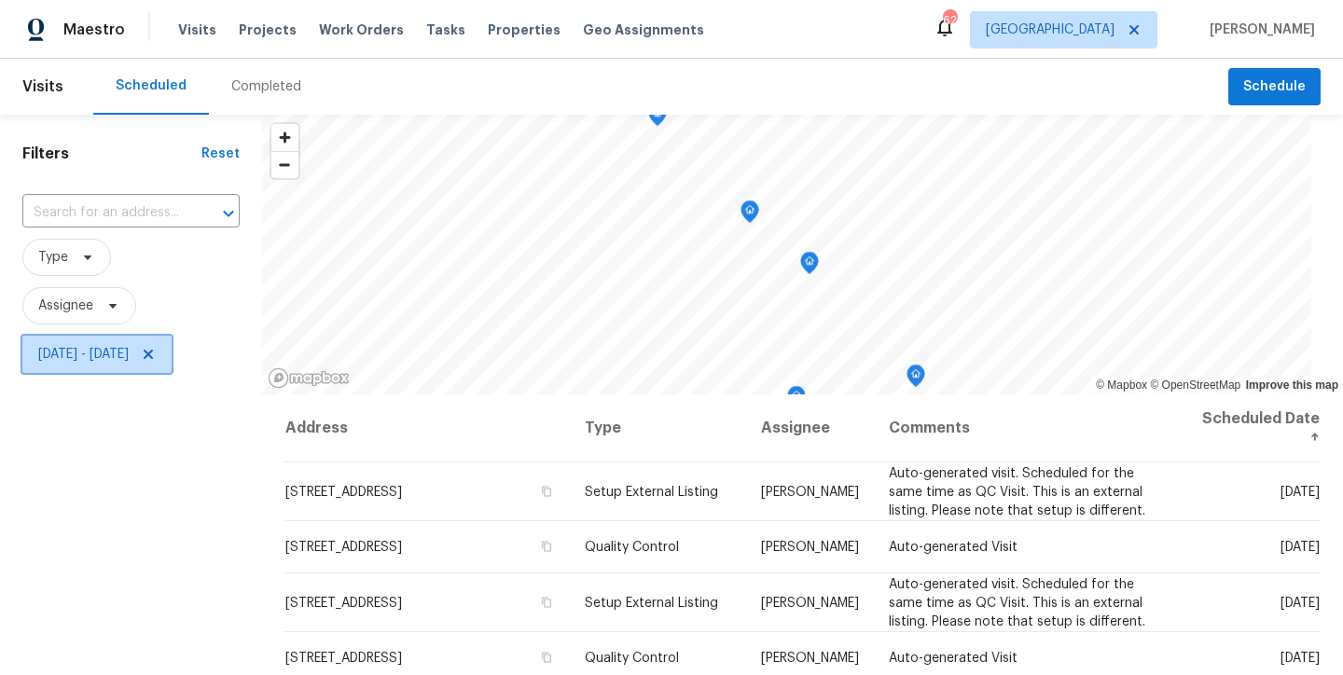
click at [92, 355] on span "[DATE] - [DATE]" at bounding box center [83, 354] width 90 height 19
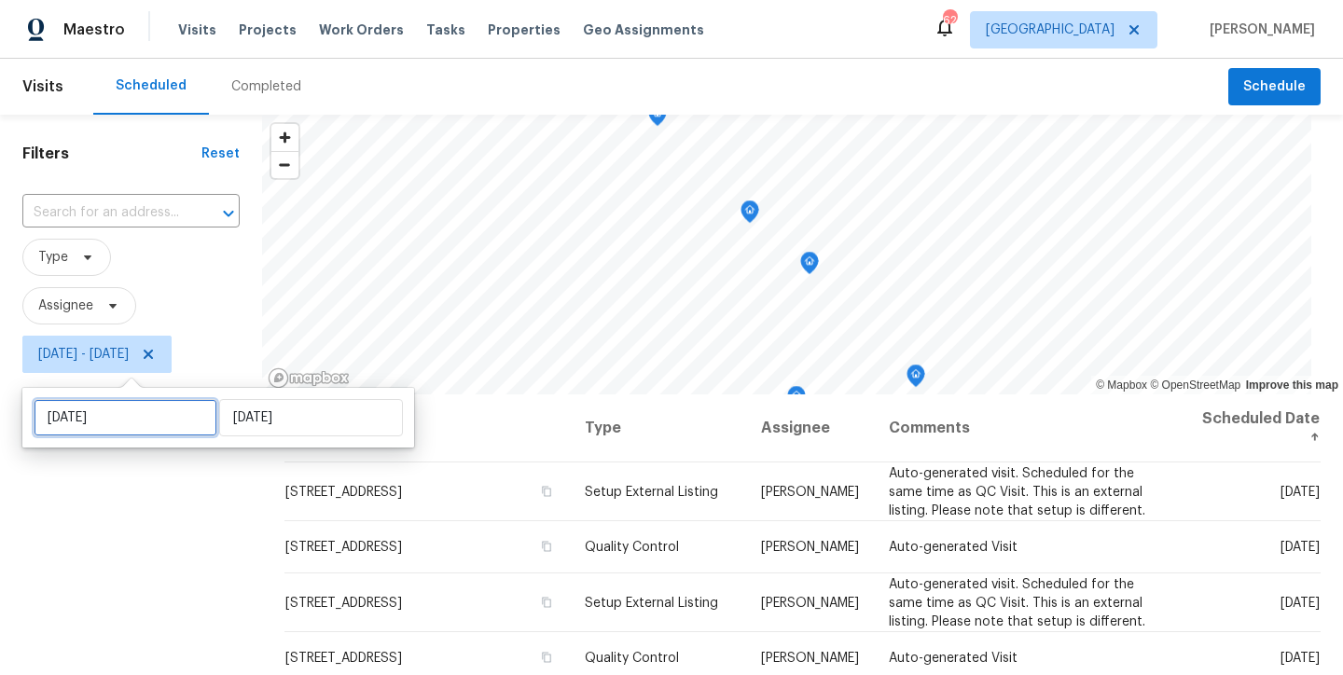
click at [80, 407] on input "[DATE]" at bounding box center [126, 417] width 184 height 37
select select "8"
select select "2025"
select select "9"
select select "2025"
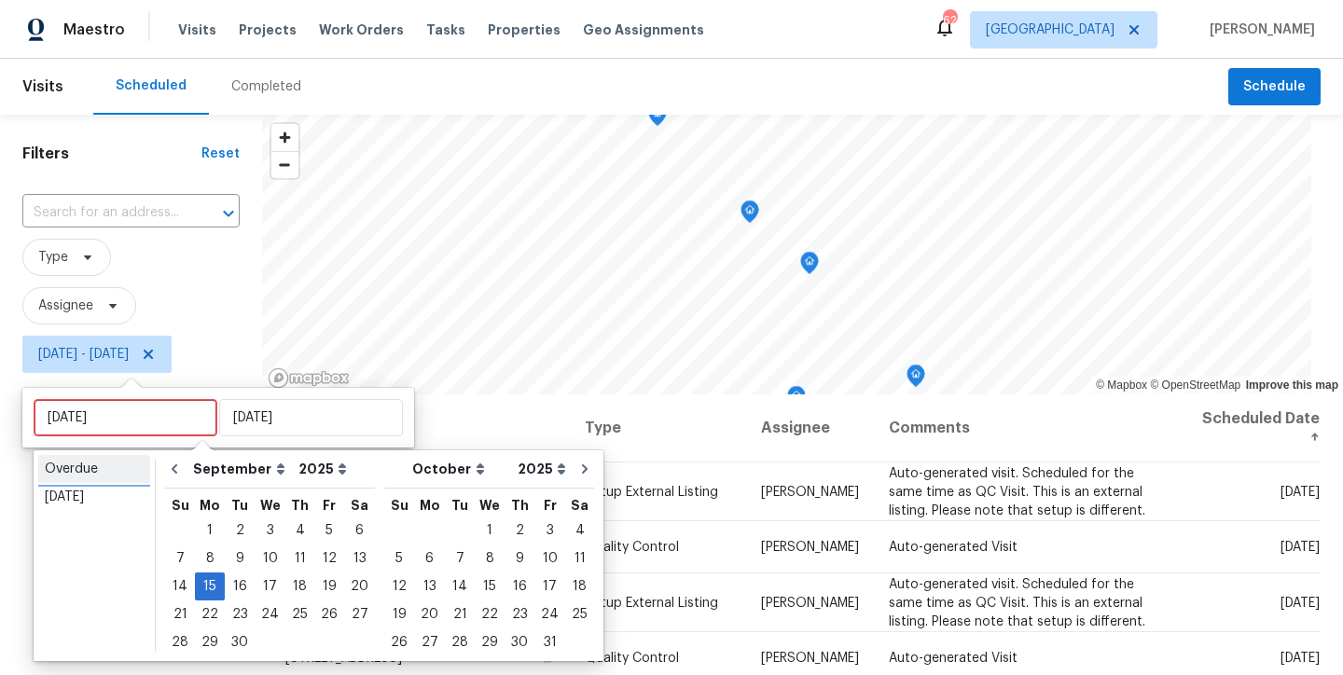
click at [77, 475] on div "Overdue" at bounding box center [94, 469] width 99 height 19
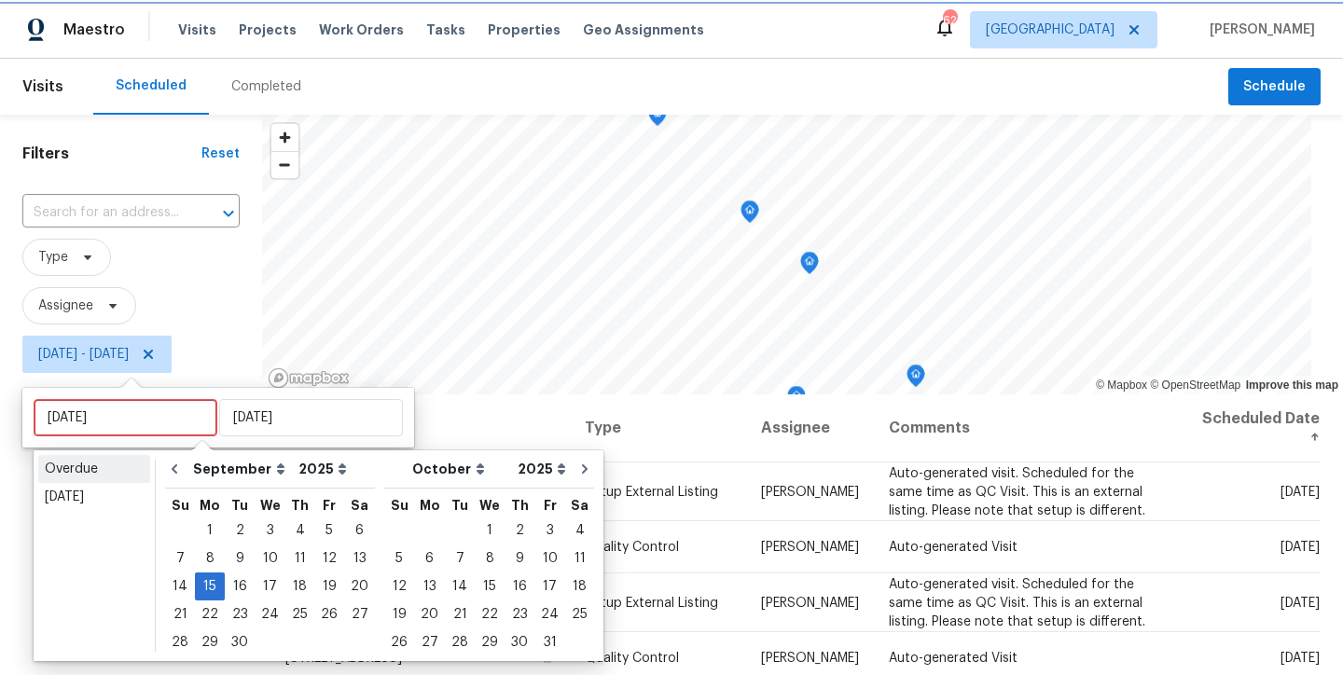
type input "[DATE]"
select select "7"
select select "8"
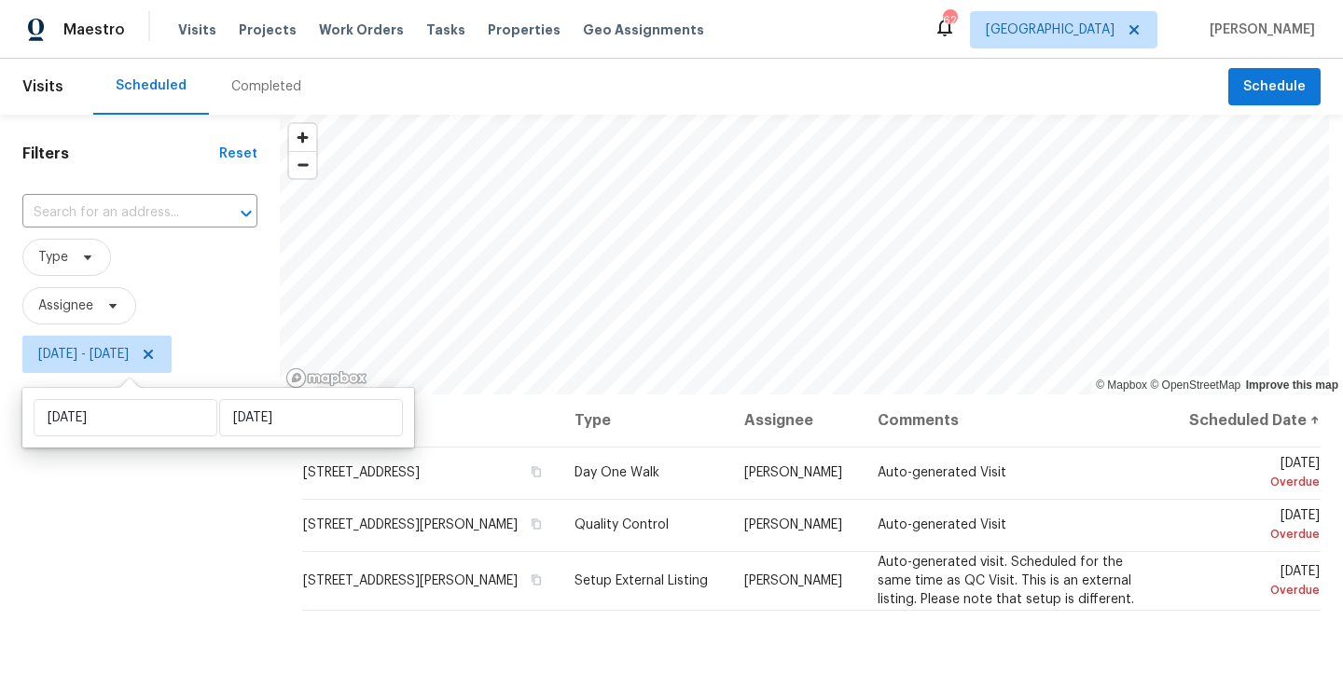
click at [85, 553] on div "Filters Reset ​ Type Assignee [DATE] - [DATE]" at bounding box center [140, 525] width 280 height 820
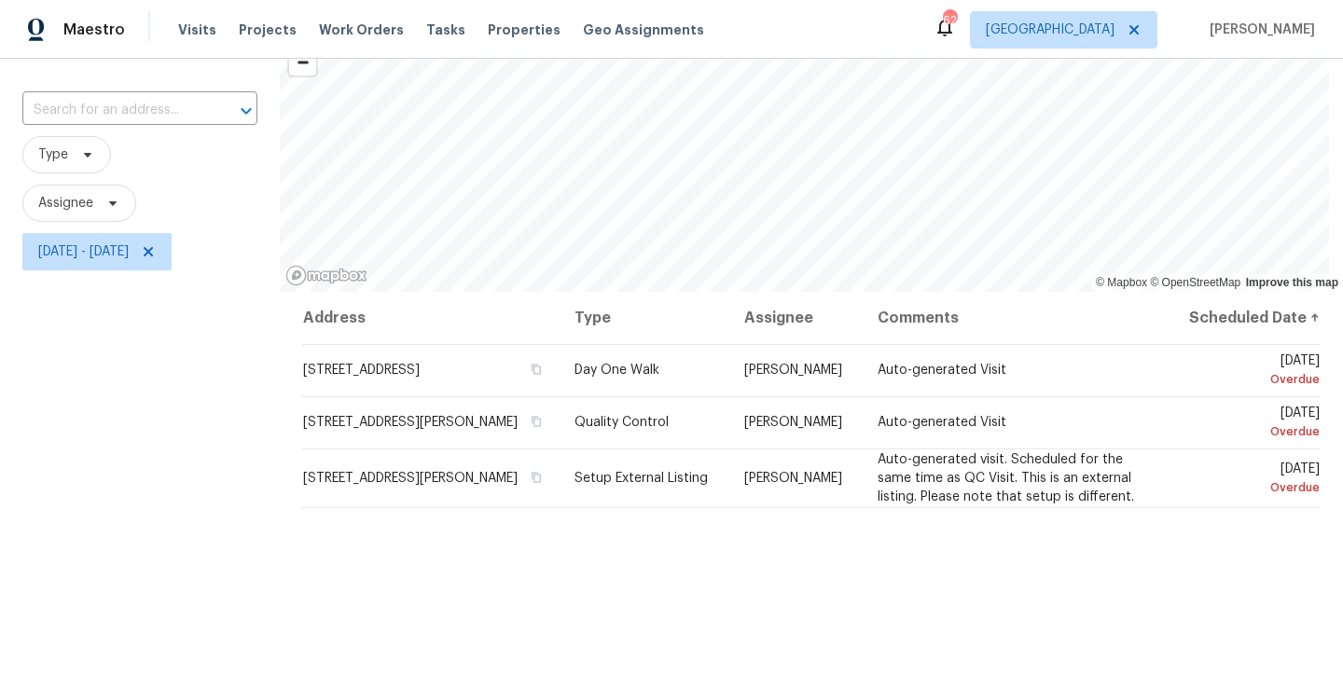
scroll to position [118, 0]
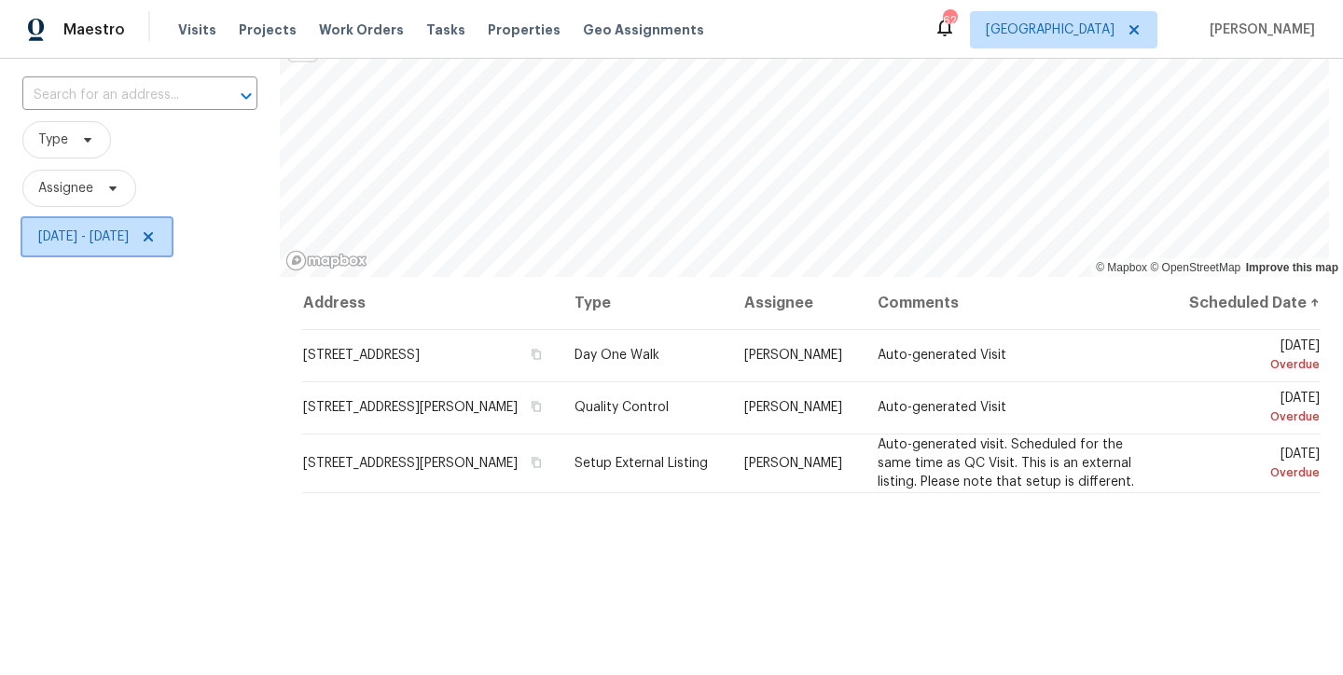
click at [123, 240] on span "[DATE] - [DATE]" at bounding box center [83, 237] width 90 height 19
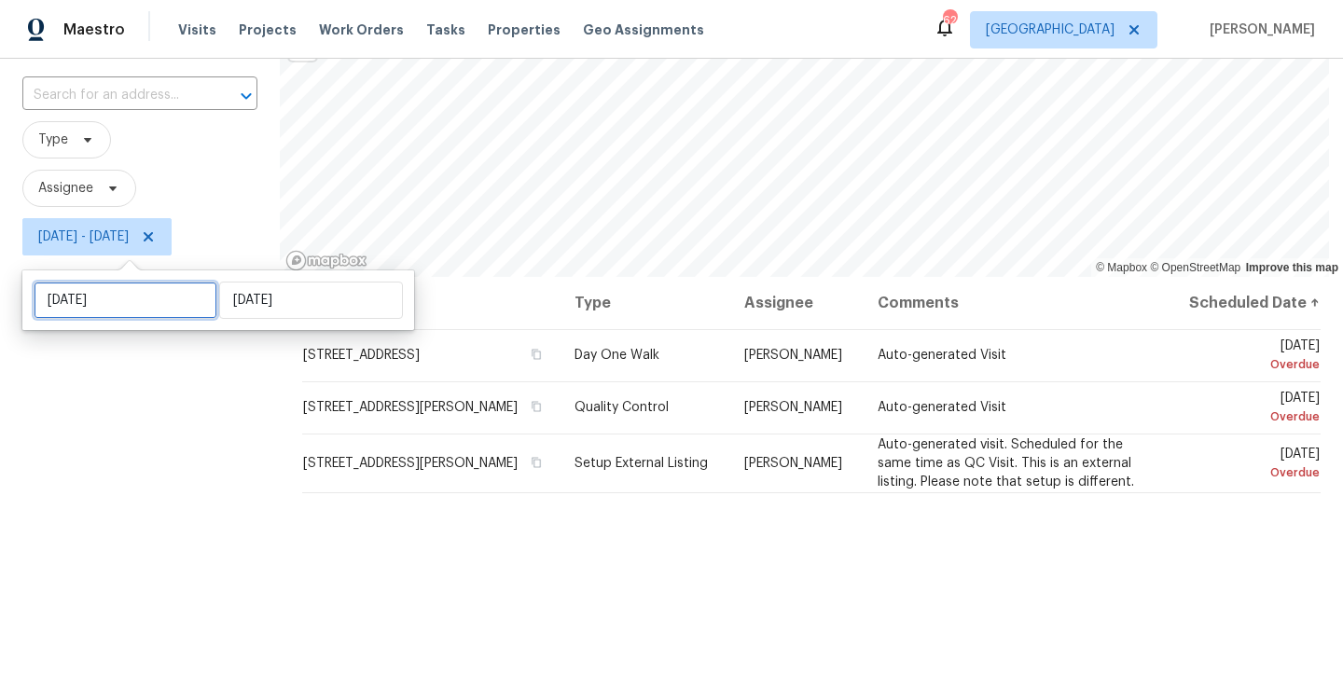
select select "7"
select select "2025"
select select "8"
select select "2025"
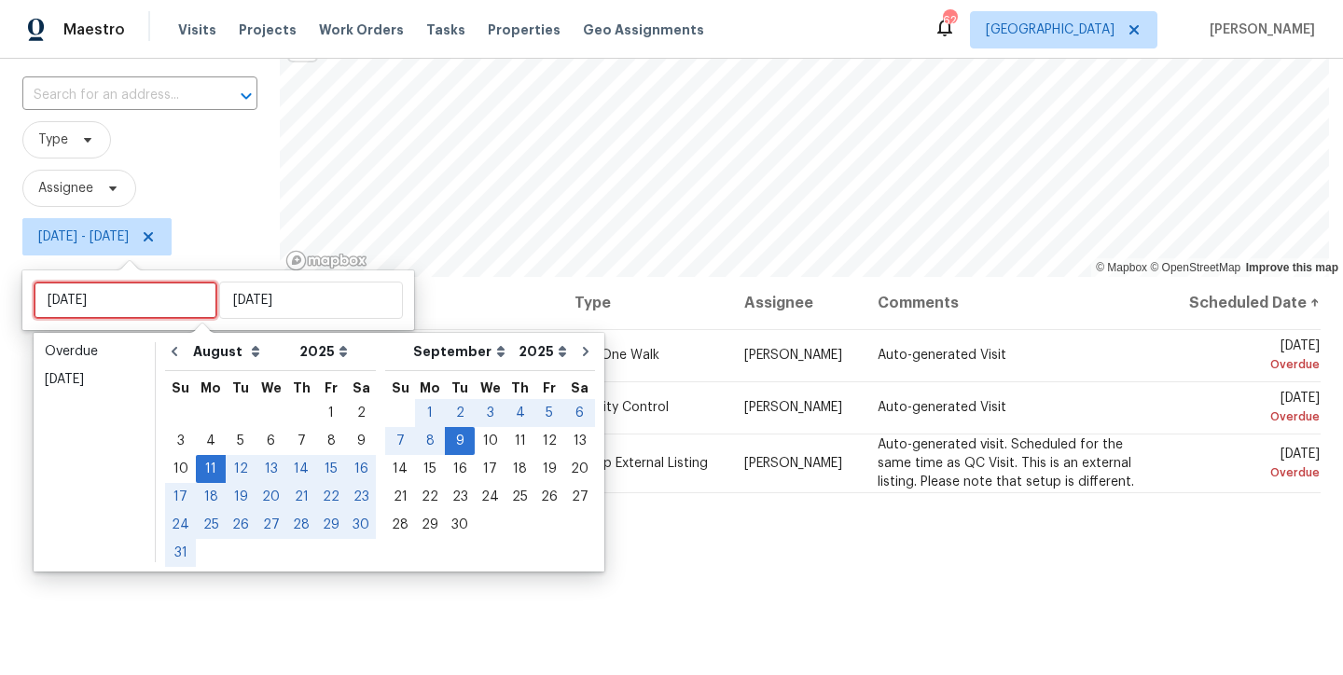
click at [139, 298] on input "[DATE]" at bounding box center [126, 300] width 184 height 37
type input "[DATE]"
click at [202, 467] on div "11" at bounding box center [211, 469] width 30 height 26
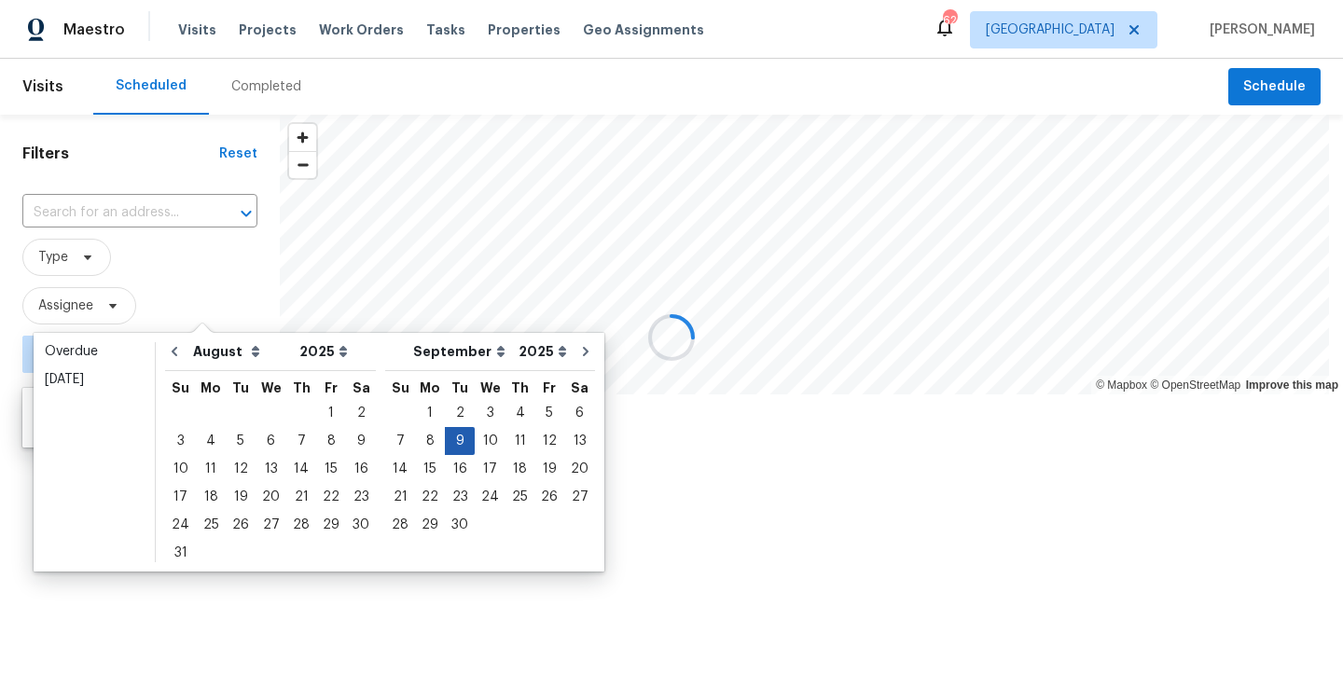
type input "[DATE]"
click at [199, 287] on div at bounding box center [671, 337] width 1343 height 675
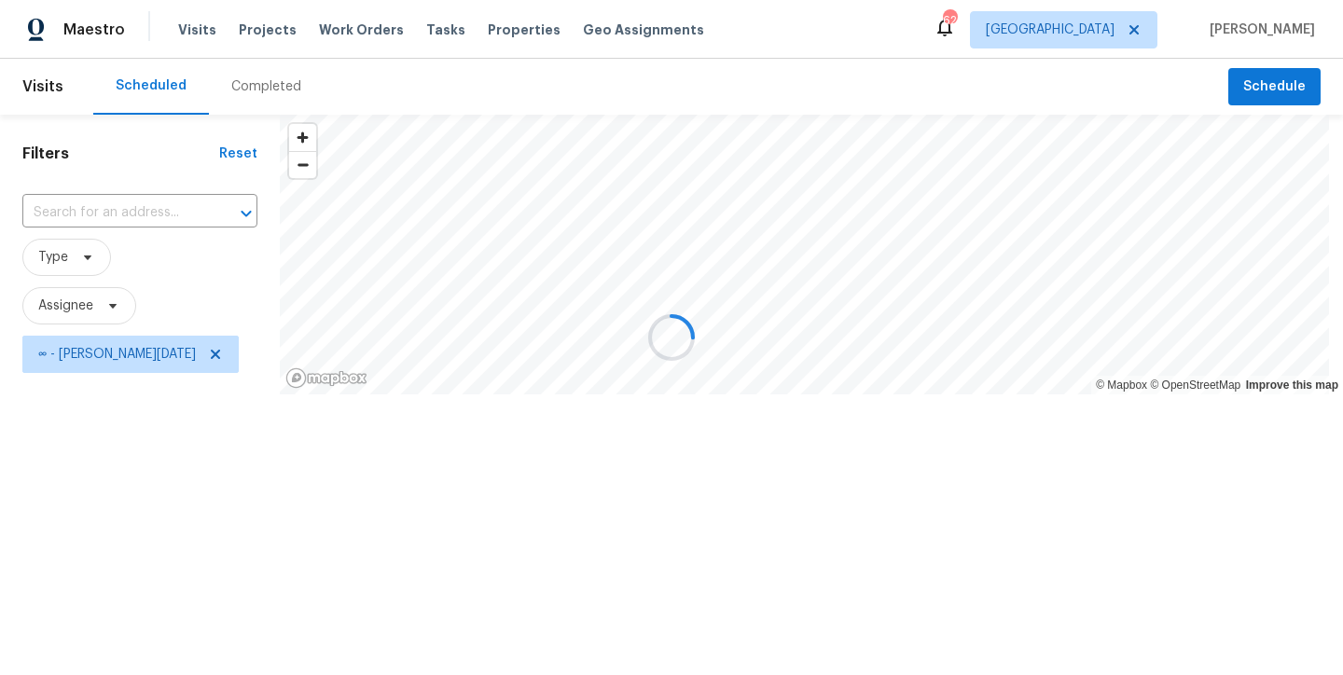
click at [86, 358] on div at bounding box center [671, 337] width 1343 height 675
click at [152, 356] on div at bounding box center [671, 337] width 1343 height 675
click at [144, 356] on div at bounding box center [671, 337] width 1343 height 675
click at [149, 355] on div at bounding box center [671, 337] width 1343 height 675
click at [90, 341] on div at bounding box center [671, 337] width 1343 height 675
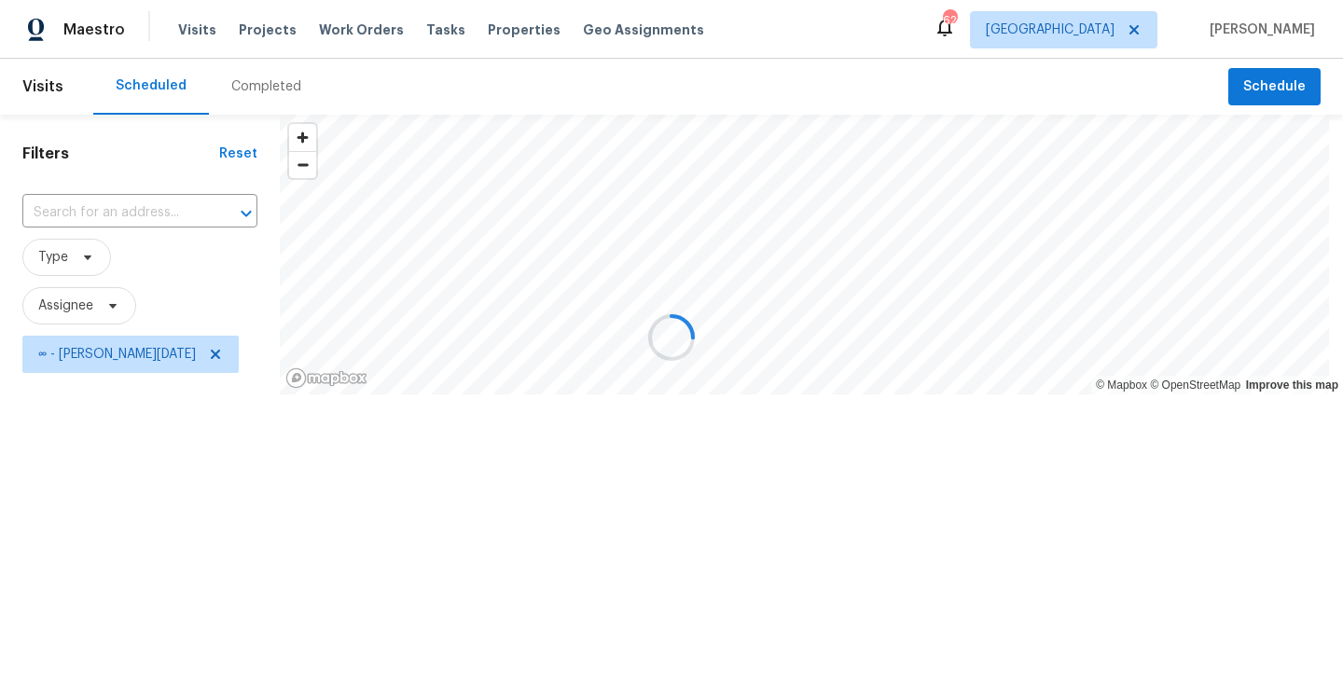
click at [746, 68] on div at bounding box center [671, 337] width 1343 height 675
drag, startPoint x: 145, startPoint y: 356, endPoint x: 161, endPoint y: 334, distance: 28.0
click at [145, 356] on div at bounding box center [671, 337] width 1343 height 675
click at [498, 91] on div at bounding box center [671, 337] width 1343 height 675
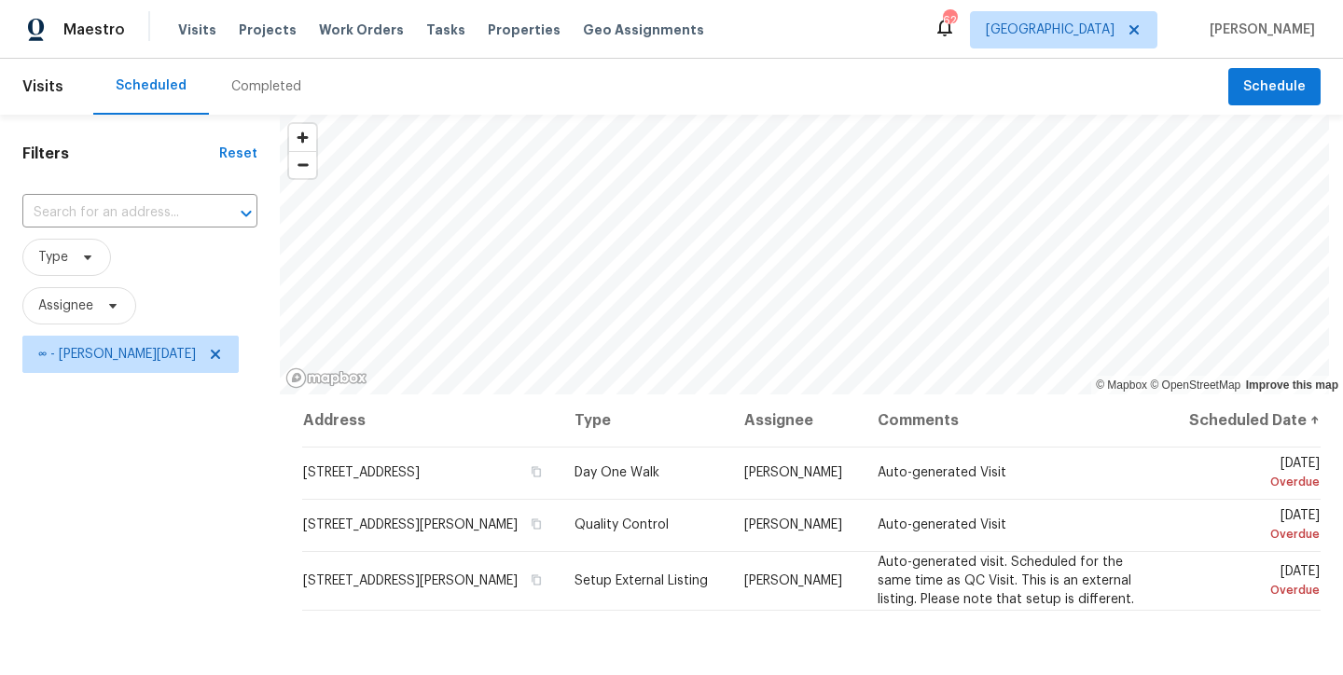
click at [163, 567] on div "Filters Reset ​ Type Assignee ∞ - [DATE]" at bounding box center [140, 525] width 280 height 820
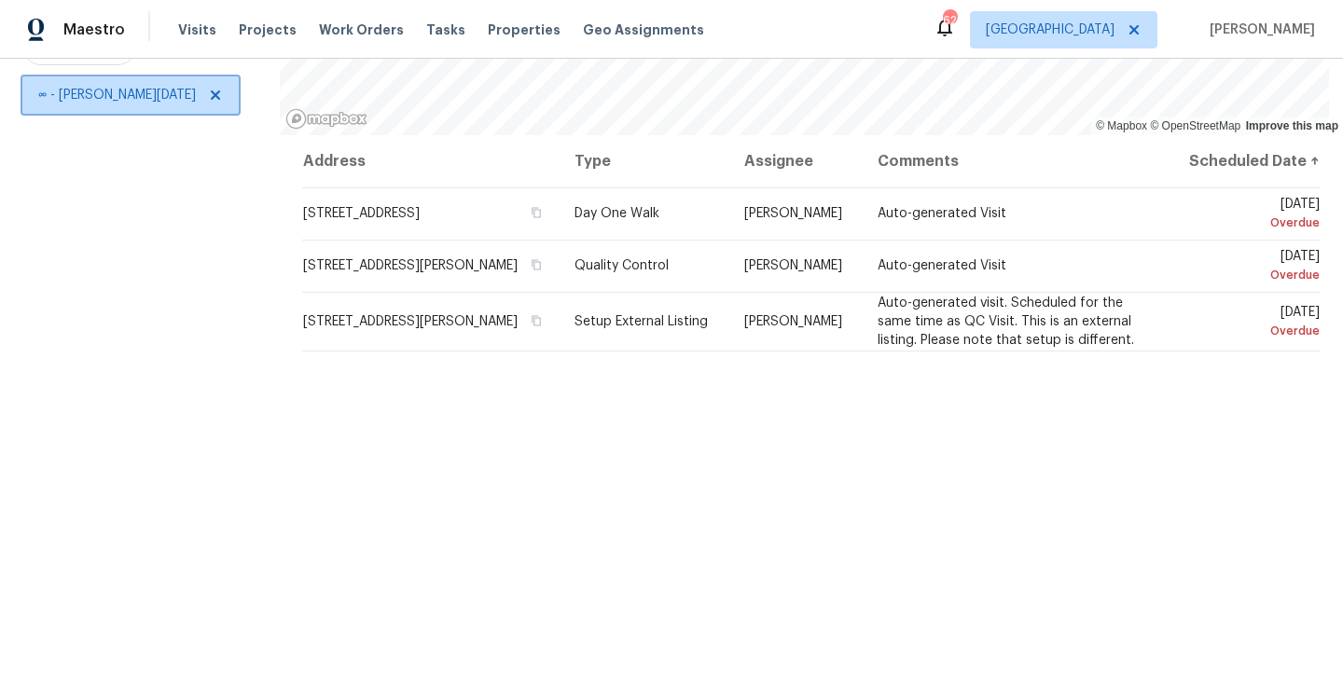
click at [149, 90] on span "∞ - [PERSON_NAME][DATE]" at bounding box center [130, 95] width 216 height 37
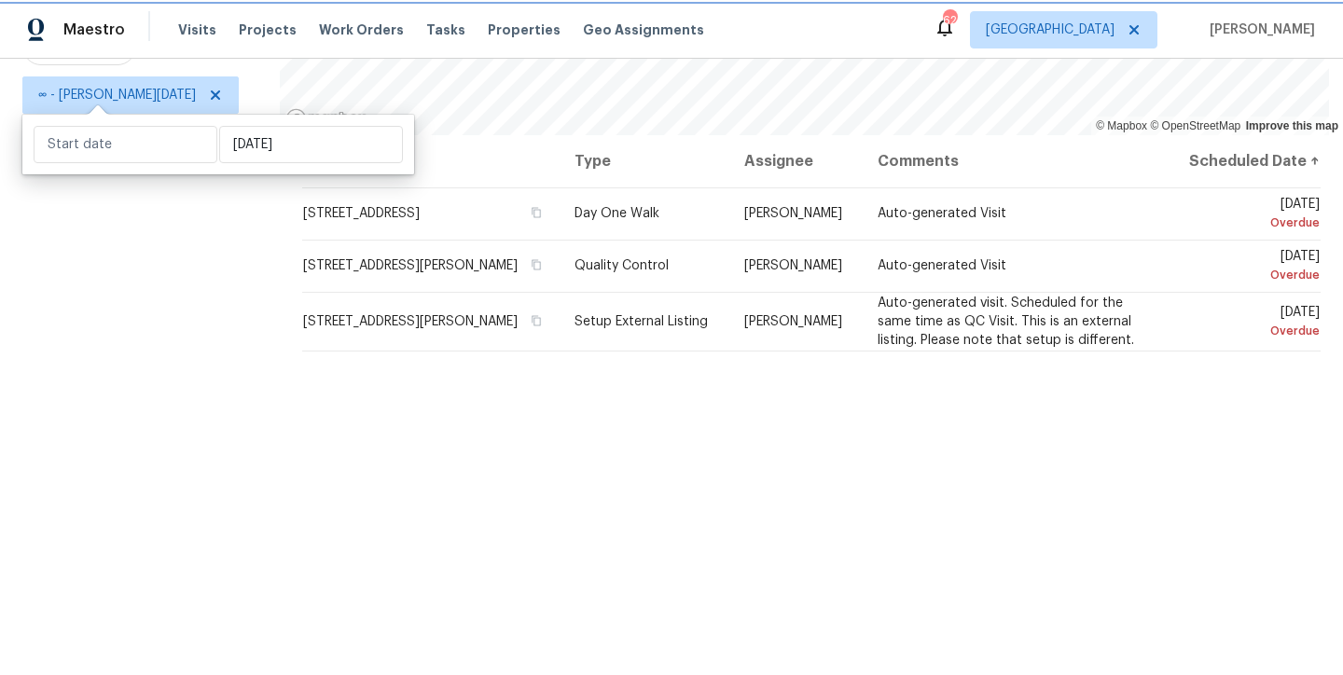
click at [94, 86] on span "∞ - [PERSON_NAME][DATE]" at bounding box center [117, 95] width 158 height 19
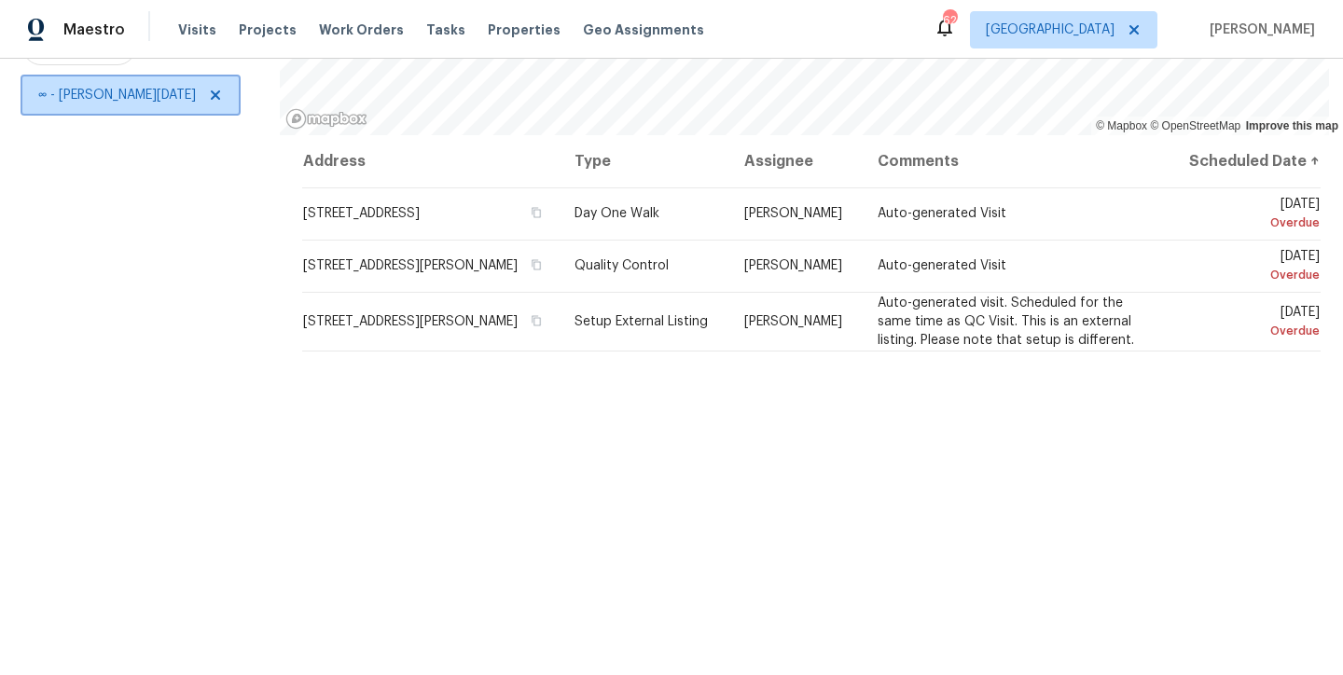
click at [84, 86] on span "∞ - [PERSON_NAME][DATE]" at bounding box center [117, 95] width 158 height 19
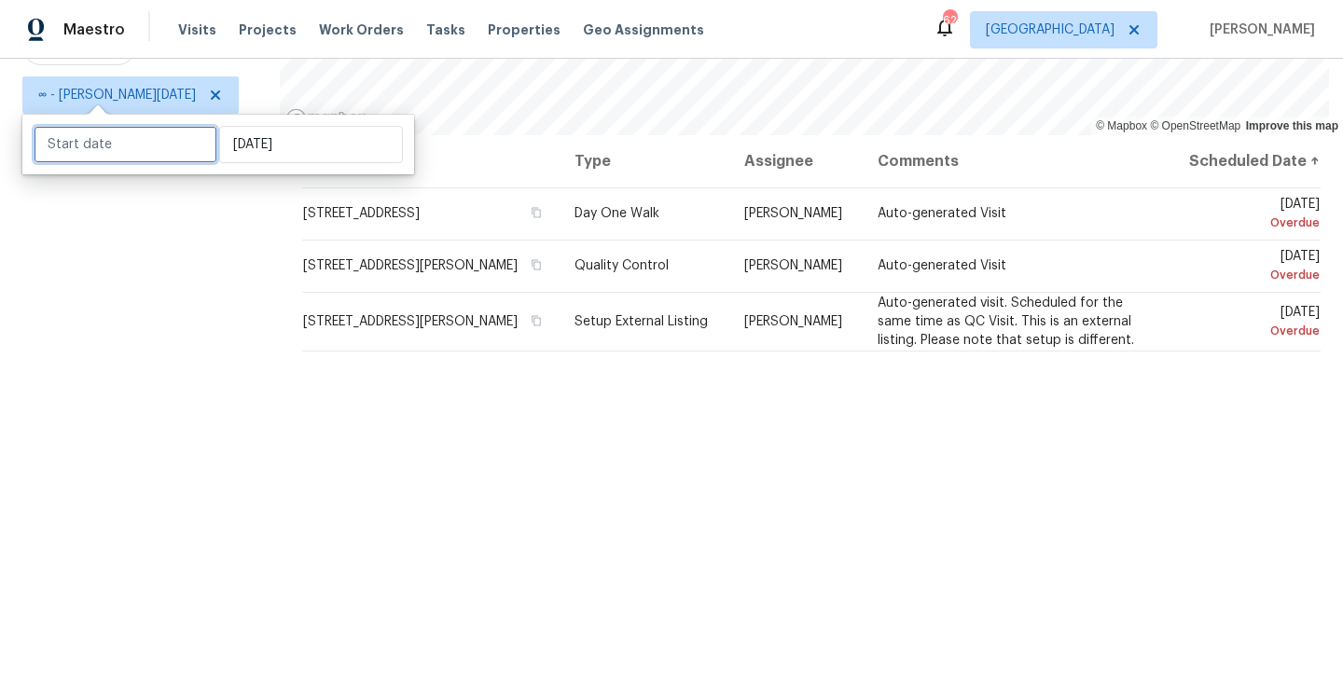
click at [82, 142] on input "text" at bounding box center [126, 144] width 184 height 37
select select "7"
select select "2025"
select select "8"
select select "2025"
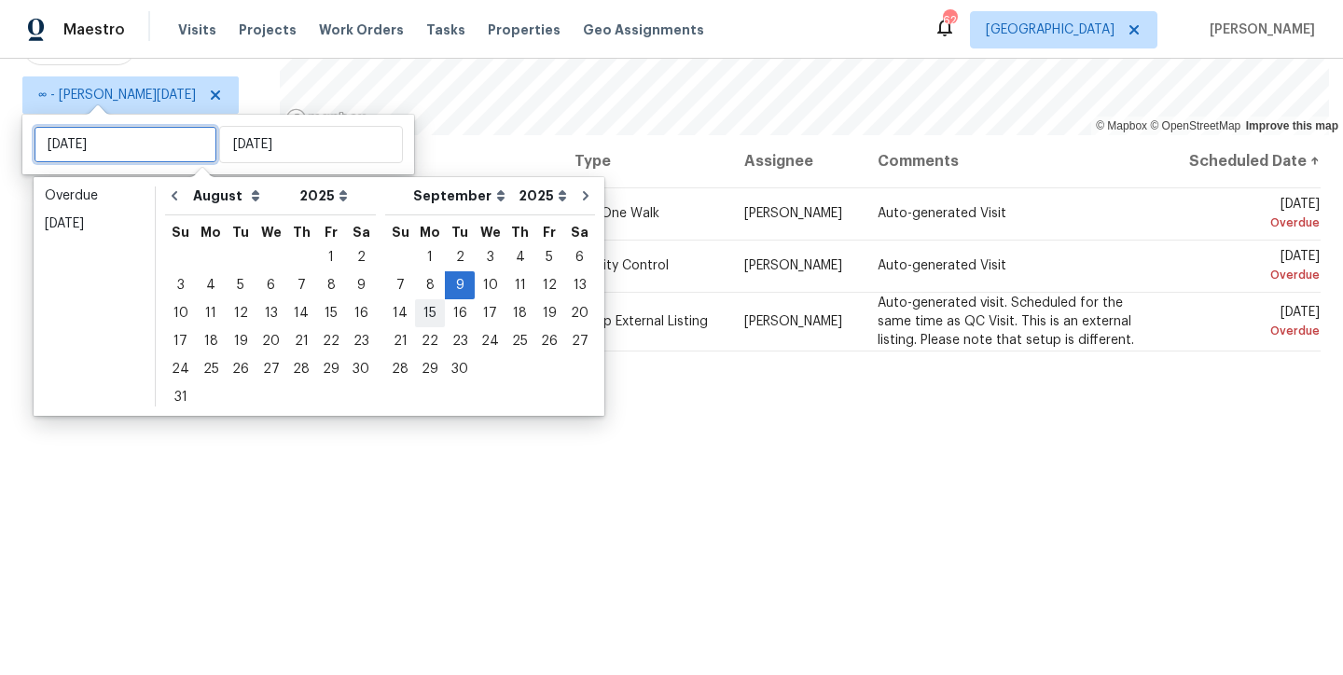
type input "[DATE]"
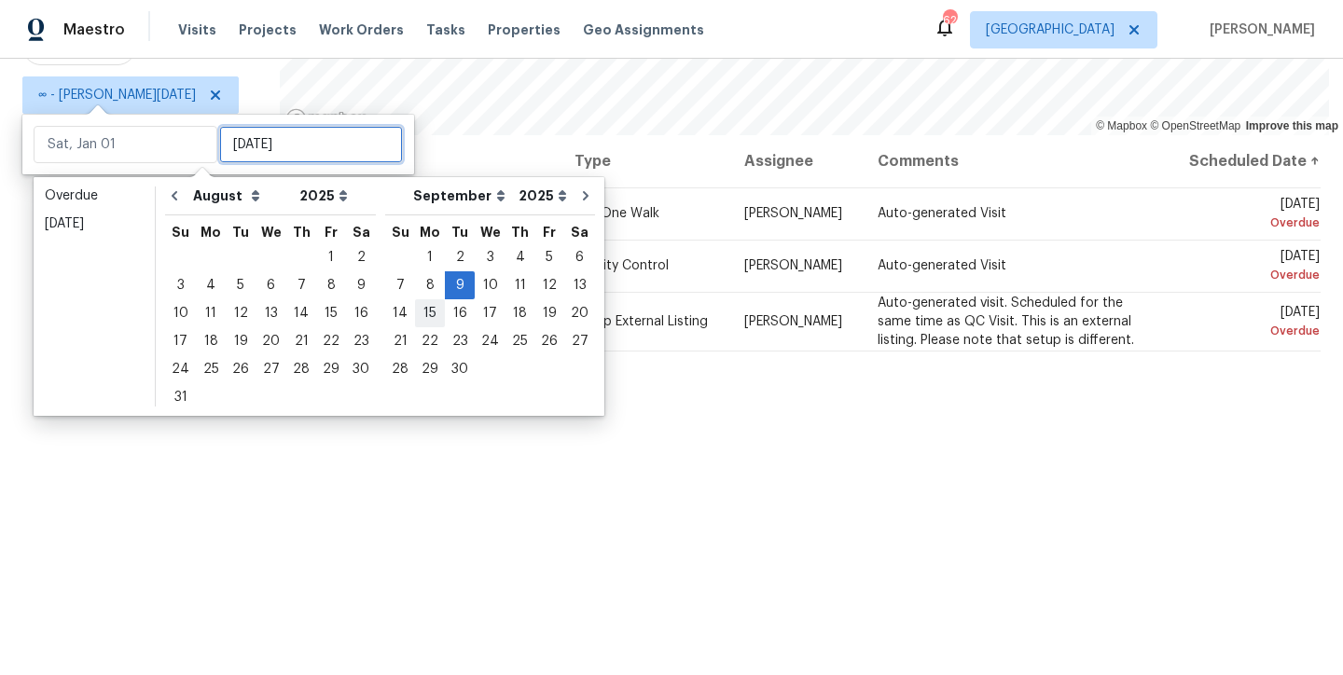
type input "[DATE]"
click at [480, 288] on div "10" at bounding box center [490, 285] width 31 height 26
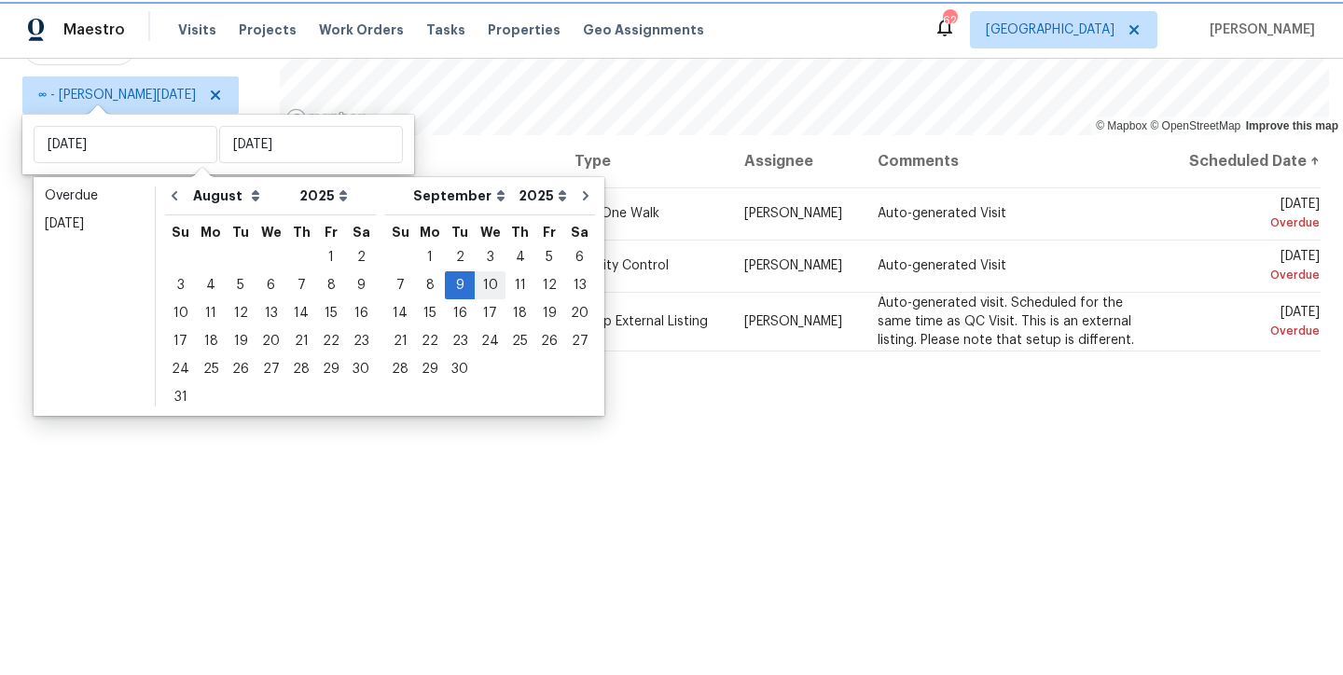
type input "[DATE]"
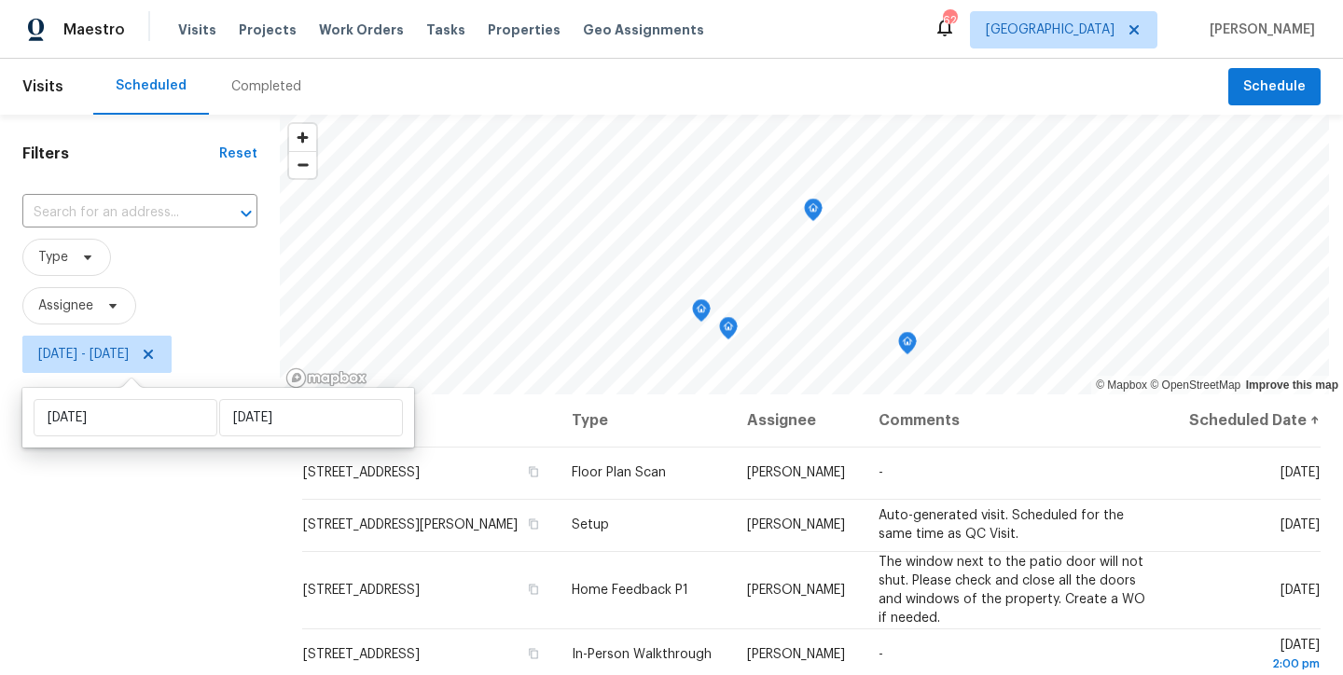
click at [145, 510] on div "Filters Reset ​ Type Assignee [DATE] - [DATE]" at bounding box center [140, 525] width 280 height 820
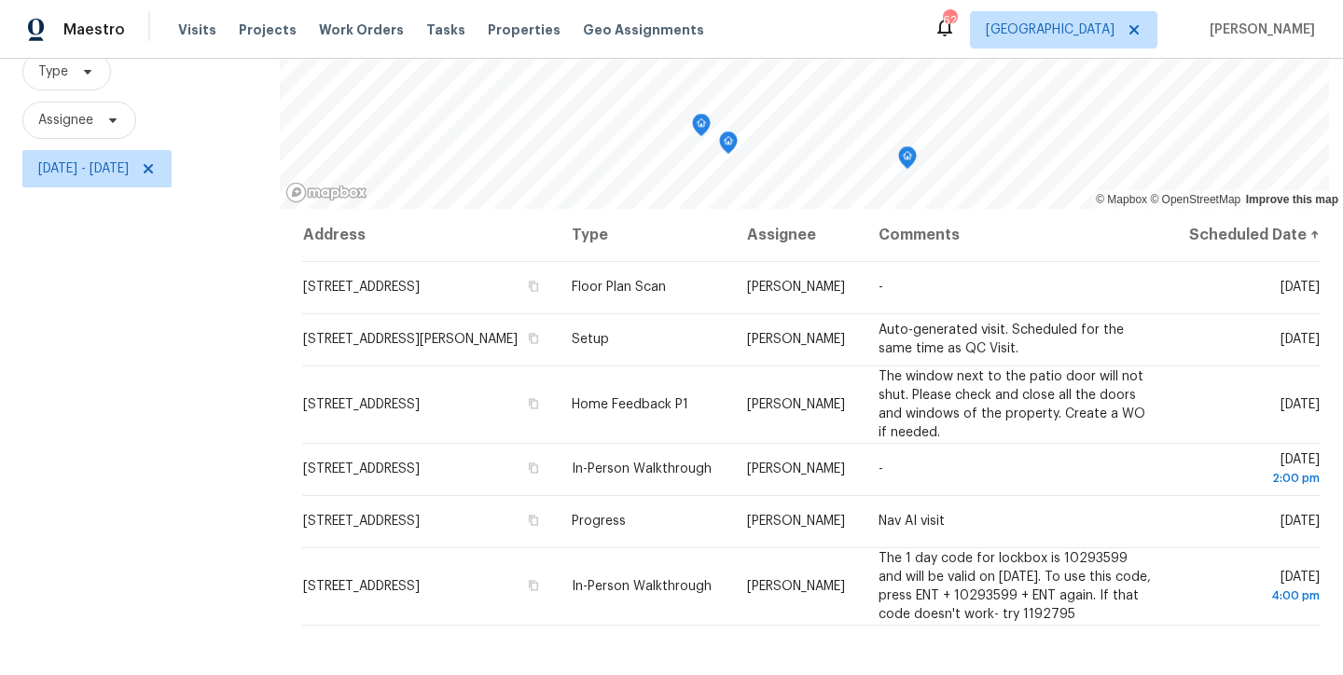
scroll to position [273, 0]
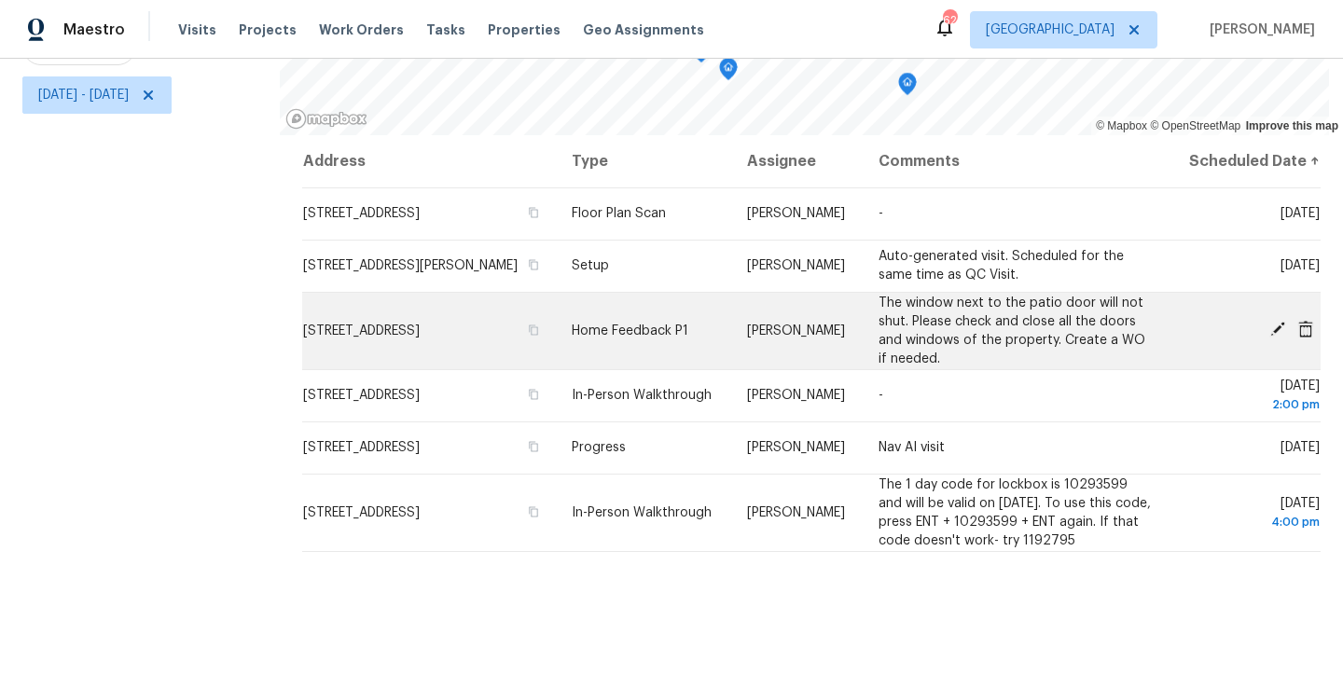
click at [1272, 330] on icon at bounding box center [1278, 329] width 17 height 17
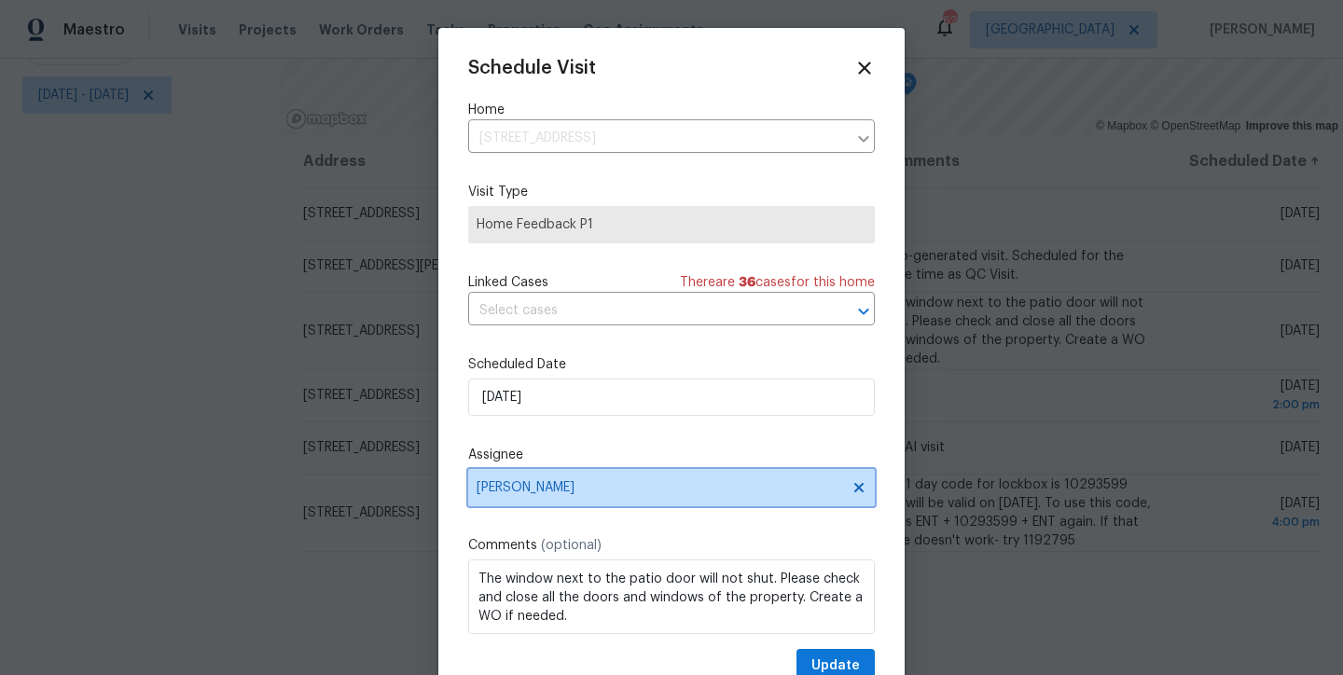
click at [541, 489] on span "[PERSON_NAME]" at bounding box center [660, 487] width 366 height 15
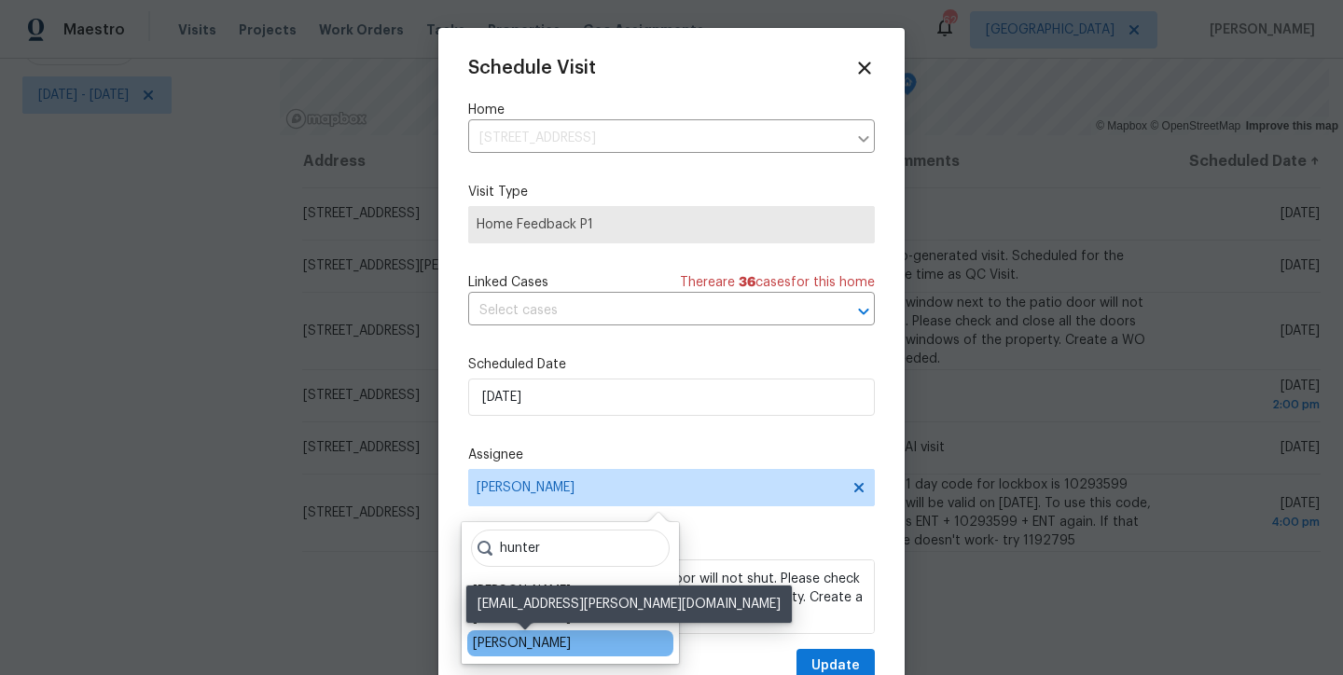
type input "hunter"
click at [531, 646] on div "[PERSON_NAME]" at bounding box center [522, 643] width 98 height 19
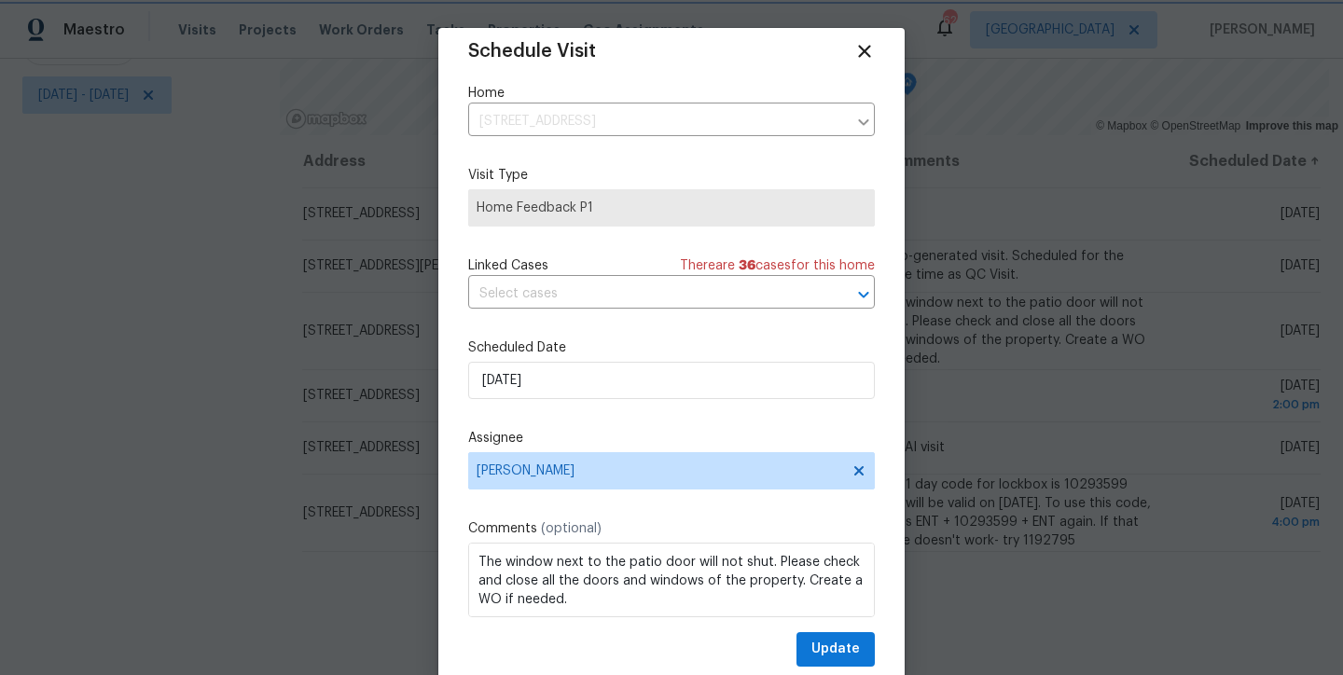
scroll to position [34, 0]
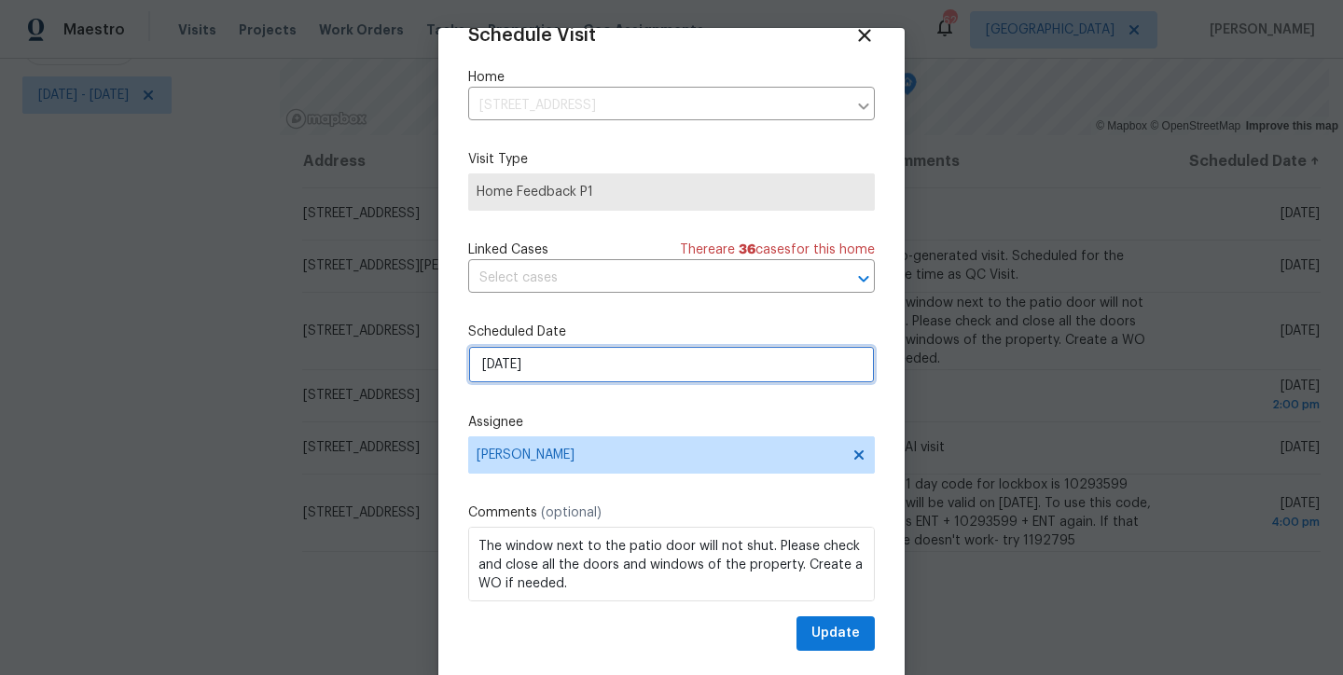
click at [564, 366] on input "[DATE]" at bounding box center [671, 364] width 407 height 37
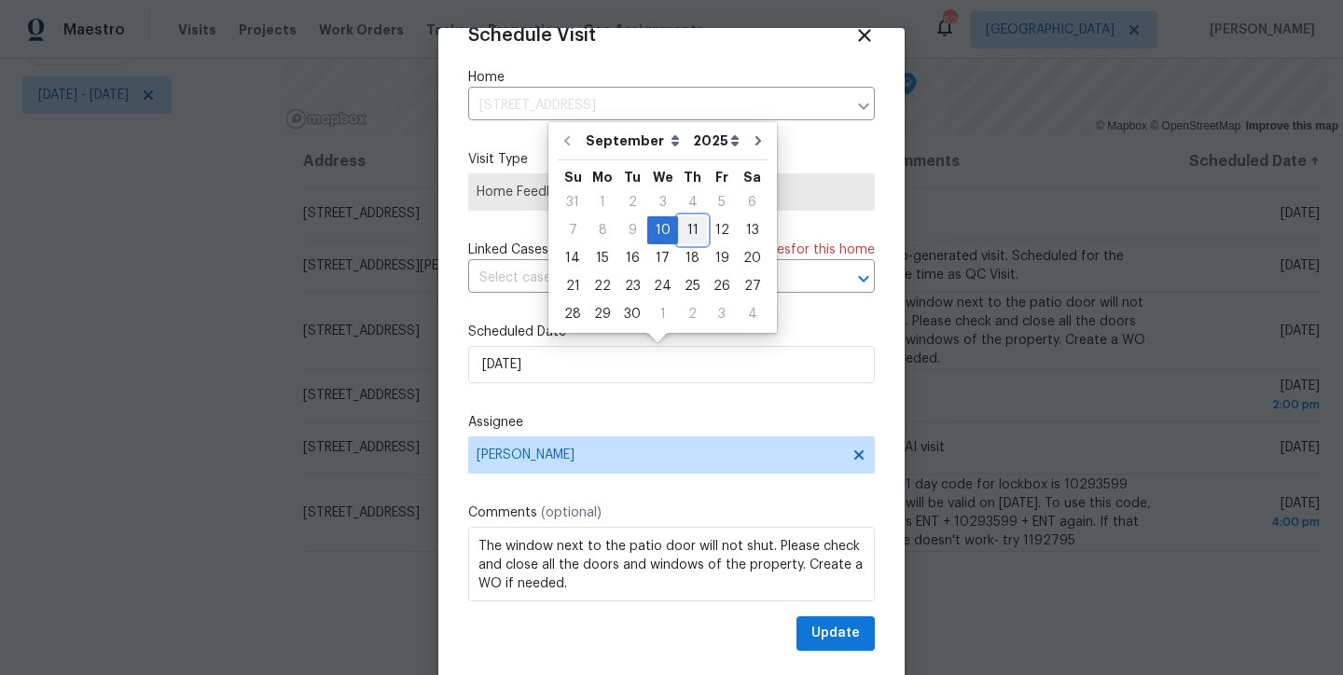
click at [680, 227] on div "11" at bounding box center [692, 230] width 29 height 26
type input "[DATE]"
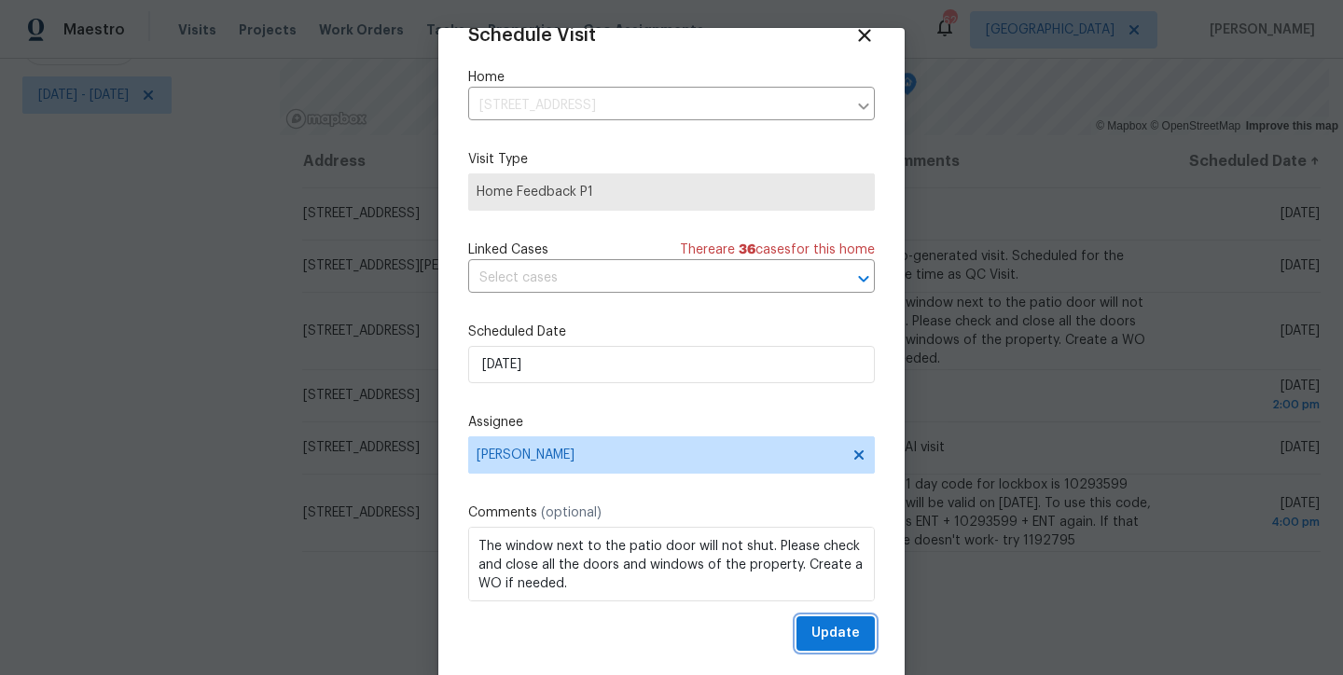
click at [826, 636] on span "Update" at bounding box center [836, 633] width 49 height 23
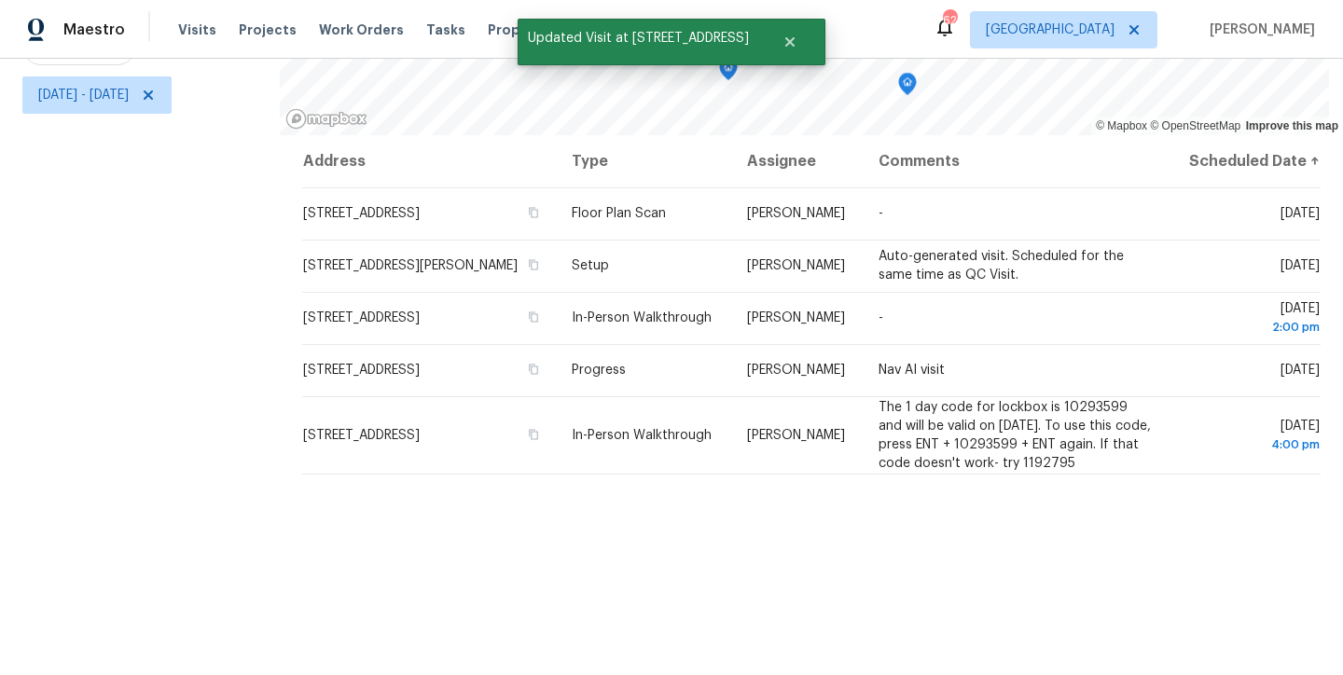
click at [118, 416] on div "Filters Reset ​ Type Assignee [DATE] - [DATE]" at bounding box center [140, 265] width 280 height 820
